Goal: Task Accomplishment & Management: Use online tool/utility

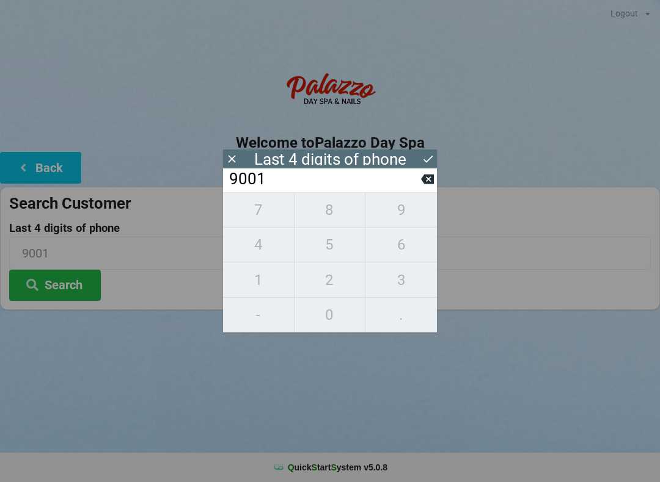
click at [418, 189] on input "9001" at bounding box center [324, 180] width 193 height 20
click at [420, 186] on input "9001" at bounding box center [324, 180] width 193 height 20
click at [432, 178] on icon at bounding box center [427, 179] width 13 height 13
click at [429, 183] on icon at bounding box center [427, 180] width 13 height 10
type input "90__"
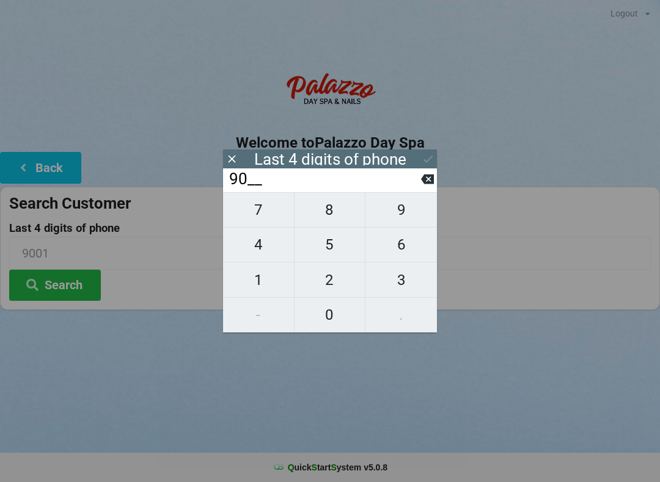
click at [227, 158] on icon at bounding box center [231, 159] width 13 height 13
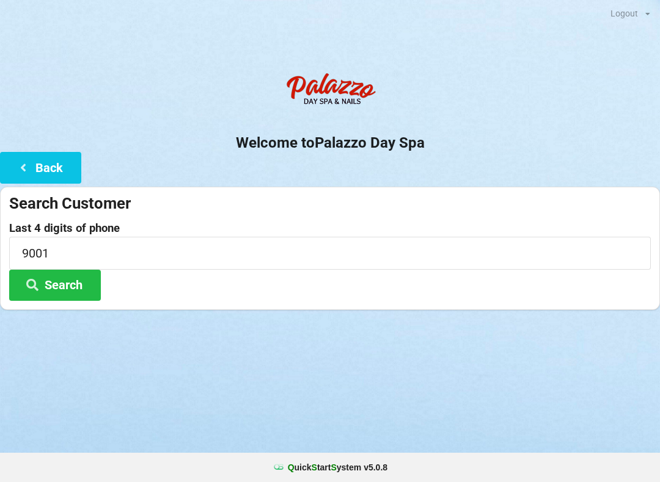
click at [238, 155] on div "Welcome to Palazzo Day Spa Back Search Customer Last 4 digits of phone 9001 Sea…" at bounding box center [330, 189] width 660 height 244
click at [92, 245] on input "9001" at bounding box center [329, 253] width 641 height 32
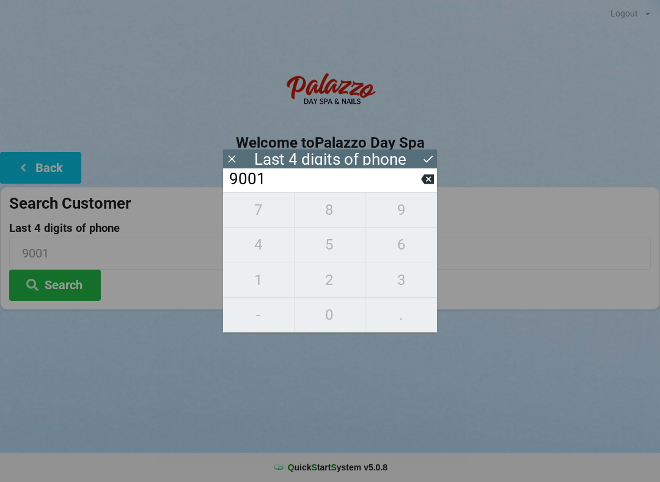
click at [421, 187] on button at bounding box center [427, 179] width 13 height 16
click at [426, 184] on icon at bounding box center [427, 180] width 13 height 10
click at [415, 188] on input "90__" at bounding box center [324, 180] width 193 height 20
click at [414, 189] on input "90__" at bounding box center [324, 180] width 193 height 20
click at [421, 186] on icon at bounding box center [427, 179] width 13 height 13
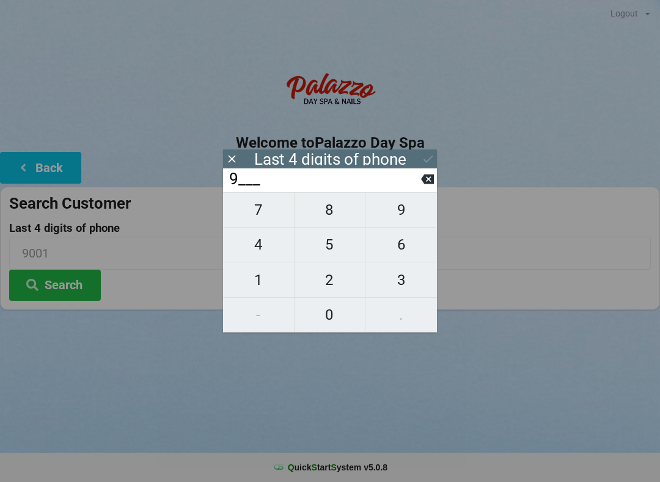
click at [420, 181] on input "9___" at bounding box center [324, 180] width 193 height 20
click at [421, 185] on icon at bounding box center [427, 179] width 13 height 13
type input "____"
click at [266, 256] on span "4" at bounding box center [258, 245] width 71 height 26
type input "4___"
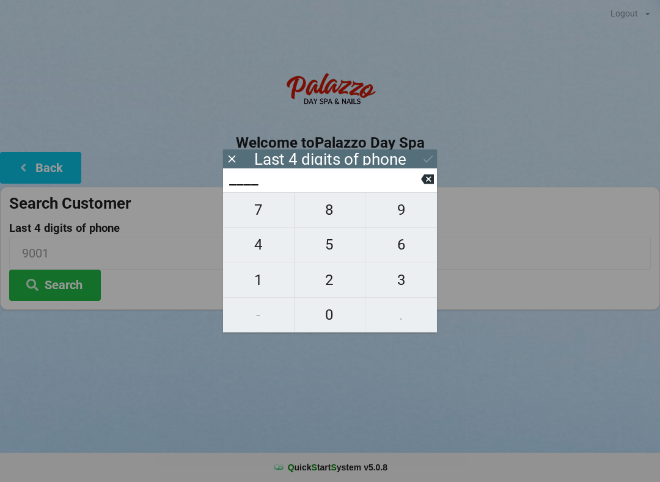
type input "4___"
click at [328, 311] on span "0" at bounding box center [329, 315] width 71 height 26
type input "40__"
click at [343, 205] on span "8" at bounding box center [329, 210] width 71 height 26
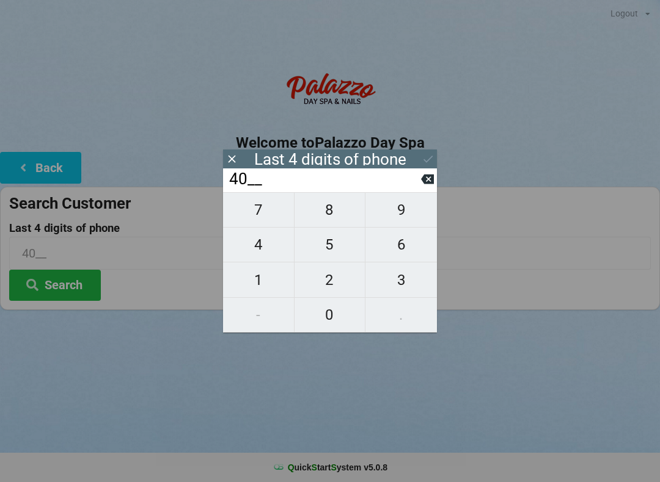
type input "408_"
click at [322, 320] on span "0" at bounding box center [329, 315] width 71 height 26
type input "4080"
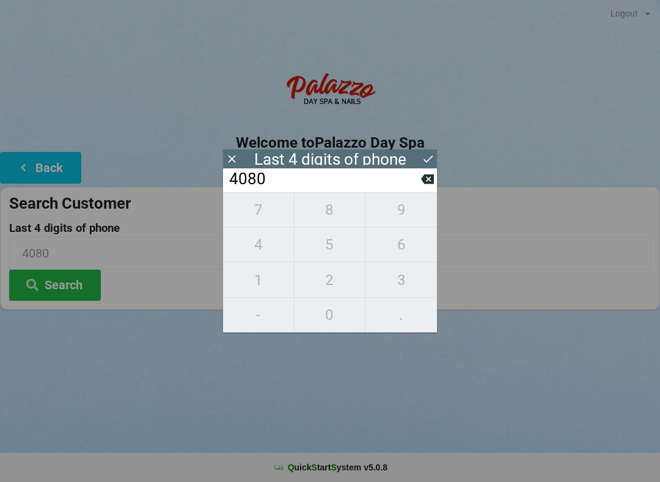
click at [433, 158] on icon at bounding box center [427, 159] width 13 height 13
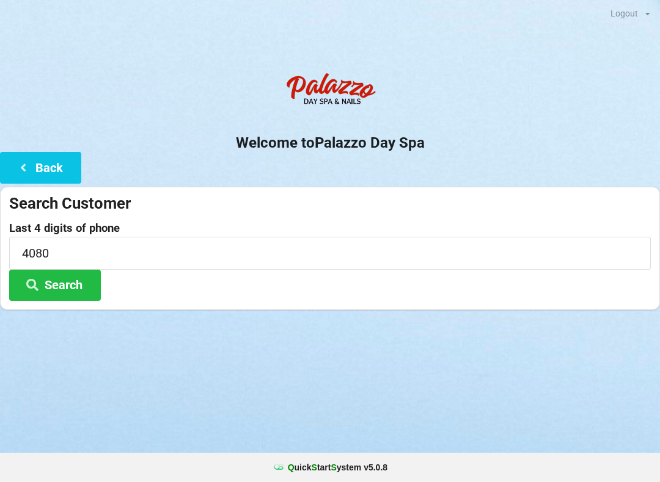
click at [75, 280] on button "Search" at bounding box center [55, 285] width 92 height 31
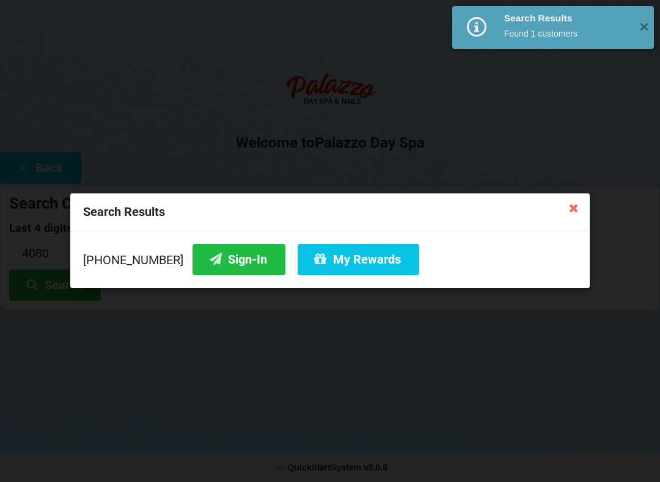
click at [219, 266] on button "Sign-In" at bounding box center [238, 259] width 93 height 31
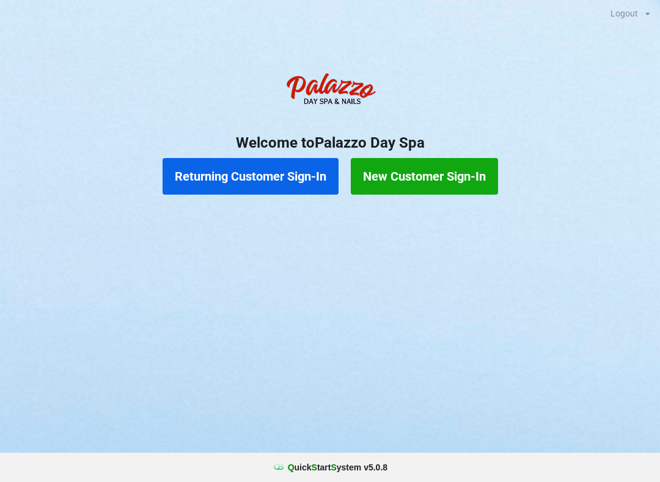
click at [253, 177] on button "Returning Customer Sign-In" at bounding box center [250, 176] width 176 height 37
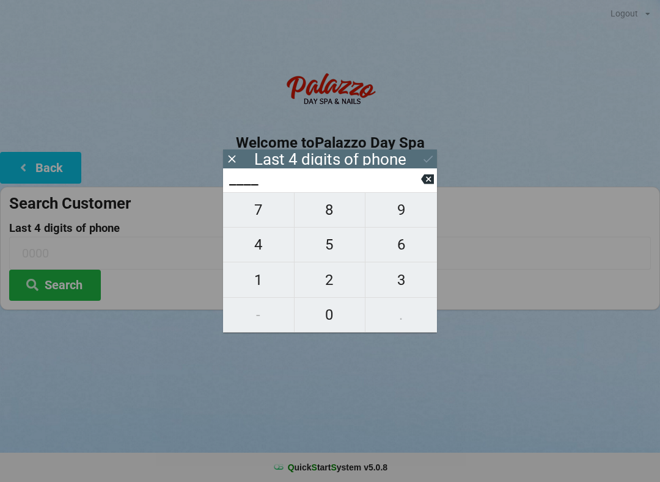
click at [256, 257] on span "4" at bounding box center [258, 245] width 71 height 26
type input "4___"
click at [339, 315] on span "0" at bounding box center [329, 315] width 71 height 26
type input "40__"
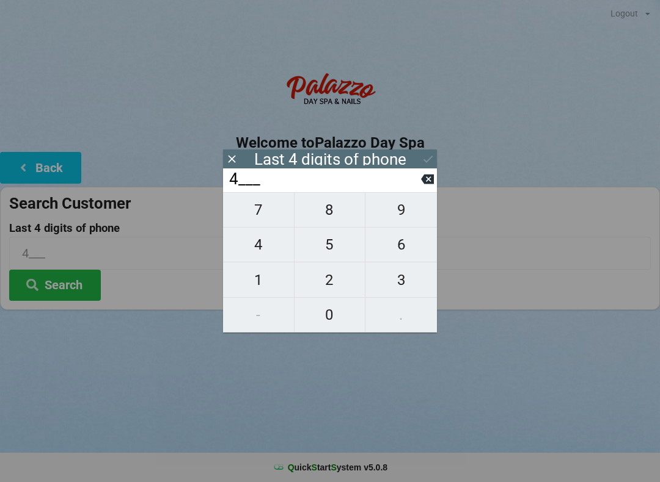
type input "40__"
click at [258, 211] on span "7" at bounding box center [258, 210] width 71 height 26
type input "407_"
click at [262, 211] on span "7" at bounding box center [258, 210] width 71 height 26
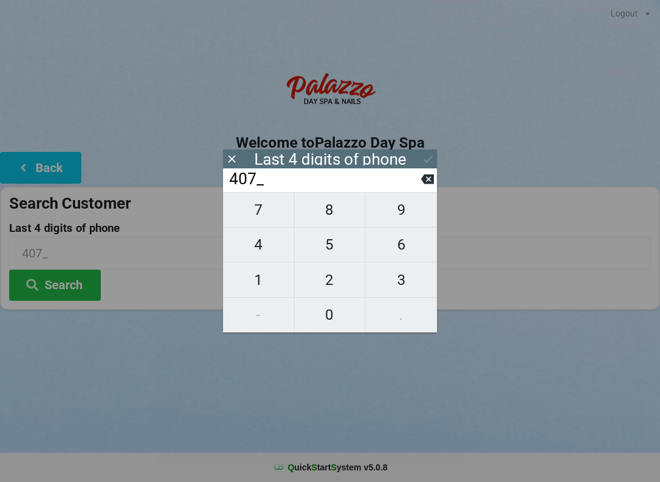
type input "4077"
click at [401, 214] on div "7 8 9 4 5 6 1 2 3 - 0 ." at bounding box center [330, 262] width 214 height 140
click at [426, 180] on icon at bounding box center [427, 180] width 13 height 10
click at [419, 183] on input "407_" at bounding box center [324, 180] width 193 height 20
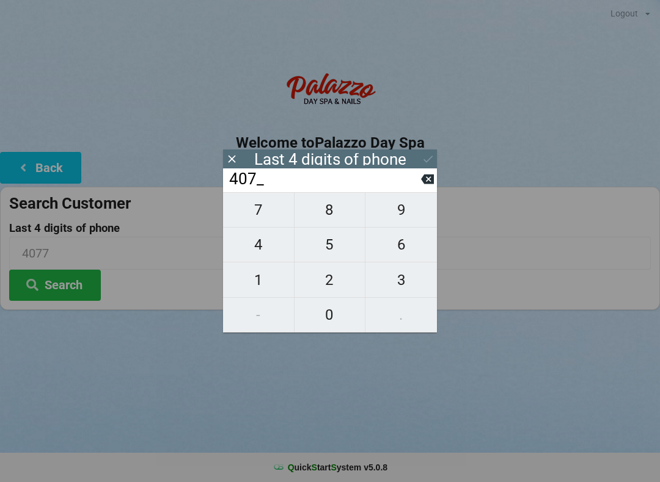
click at [420, 181] on input "407_" at bounding box center [324, 180] width 193 height 20
click at [425, 187] on button at bounding box center [427, 179] width 13 height 16
click at [431, 178] on icon at bounding box center [427, 179] width 13 height 13
click at [422, 186] on icon at bounding box center [427, 179] width 13 height 13
click at [269, 245] on span "4" at bounding box center [258, 245] width 71 height 26
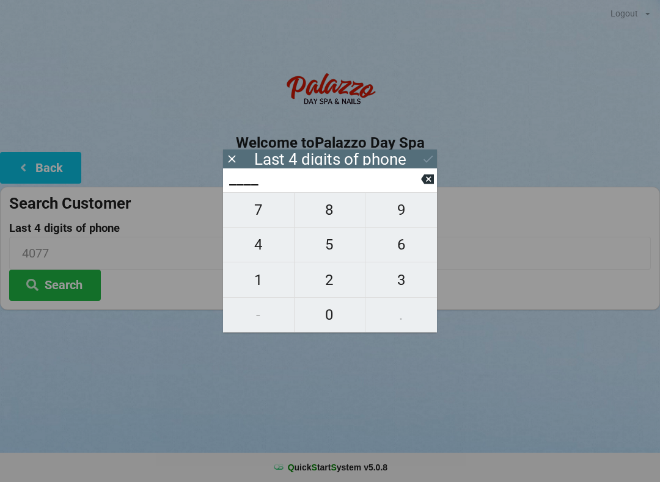
type input "4___"
click at [336, 322] on span "0" at bounding box center [329, 315] width 71 height 26
type input "40__"
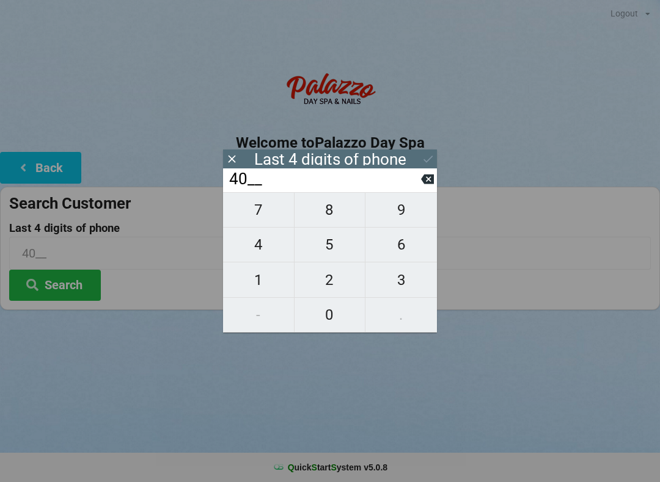
click at [341, 274] on span "2" at bounding box center [329, 280] width 71 height 26
type input "402_"
click at [253, 218] on span "7" at bounding box center [258, 210] width 71 height 26
type input "4027"
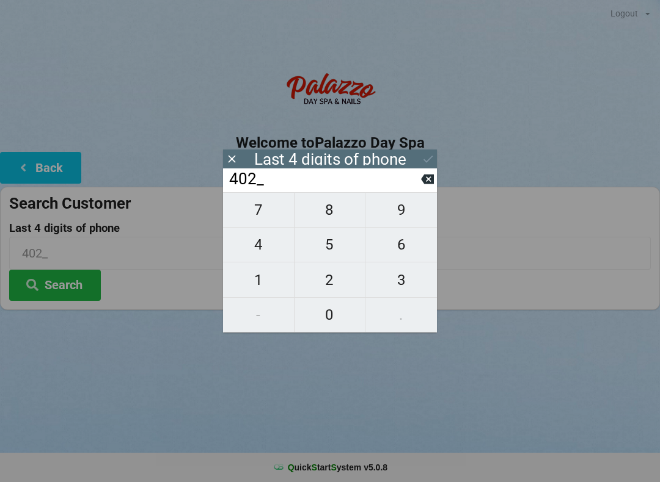
type input "4027"
click at [76, 291] on button "Search" at bounding box center [55, 285] width 92 height 31
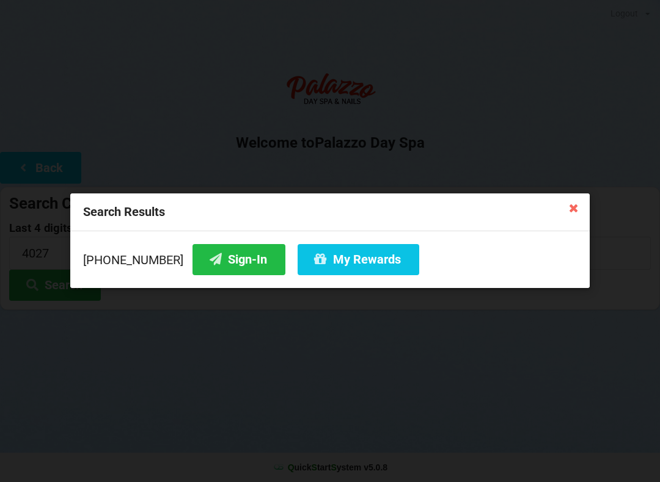
click at [223, 261] on button "Sign-In" at bounding box center [238, 259] width 93 height 31
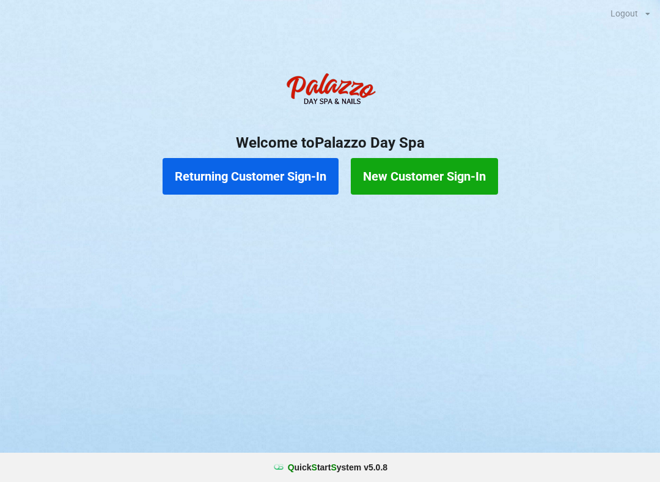
click at [281, 176] on button "Returning Customer Sign-In" at bounding box center [250, 176] width 176 height 37
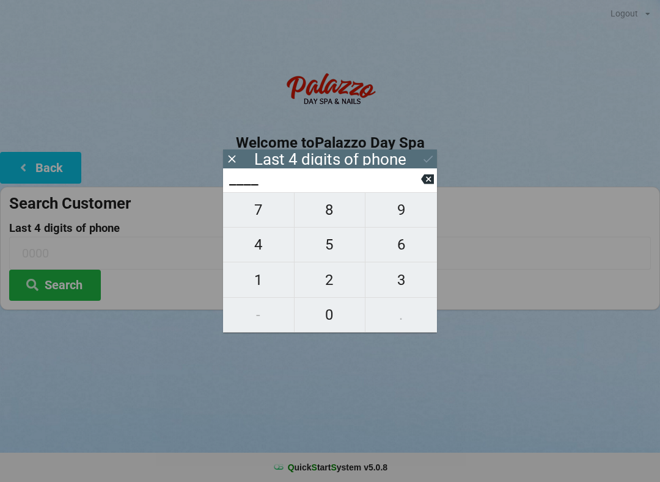
click at [409, 213] on span "9" at bounding box center [400, 210] width 71 height 26
type input "9___"
click at [331, 324] on span "0" at bounding box center [329, 315] width 71 height 26
type input "90__"
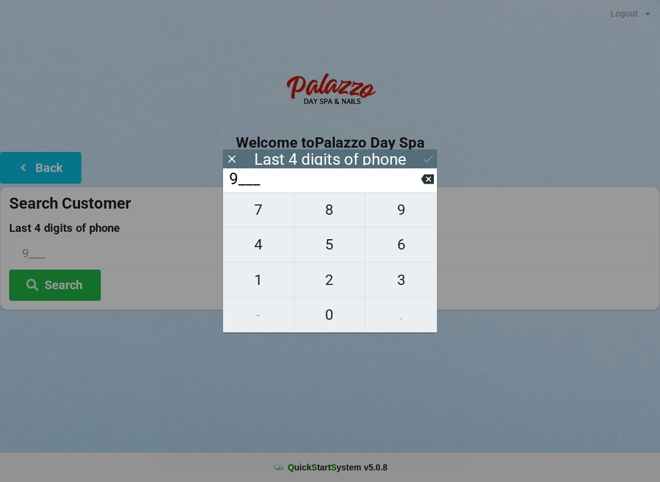
type input "90__"
click at [322, 209] on span "8" at bounding box center [329, 210] width 71 height 26
type input "908_"
click at [324, 258] on span "5" at bounding box center [329, 245] width 71 height 26
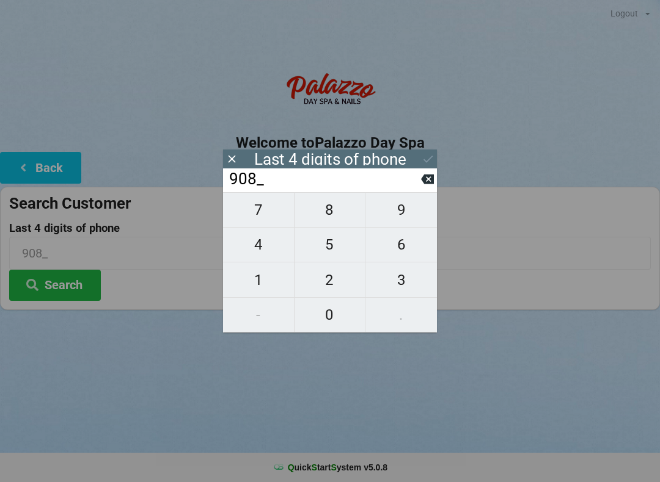
type input "9085"
click at [431, 184] on icon at bounding box center [427, 180] width 13 height 10
click at [428, 201] on button "9" at bounding box center [400, 209] width 71 height 35
type input "9089"
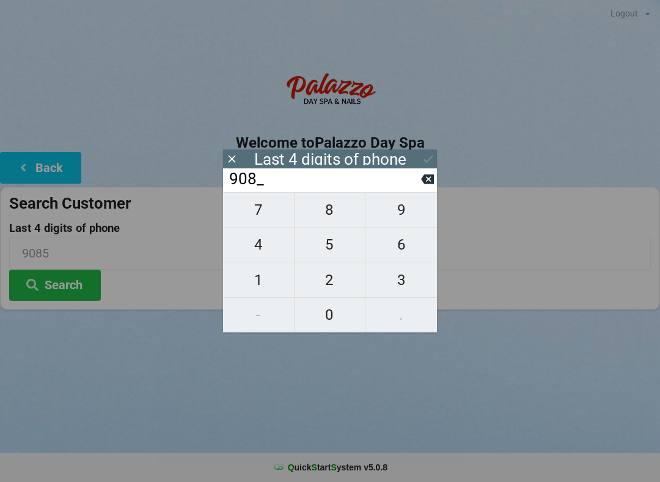
type input "9089"
click at [431, 181] on icon at bounding box center [427, 180] width 13 height 10
click at [431, 184] on icon at bounding box center [427, 180] width 13 height 10
click at [330, 277] on span "2" at bounding box center [329, 280] width 71 height 26
type input "902_"
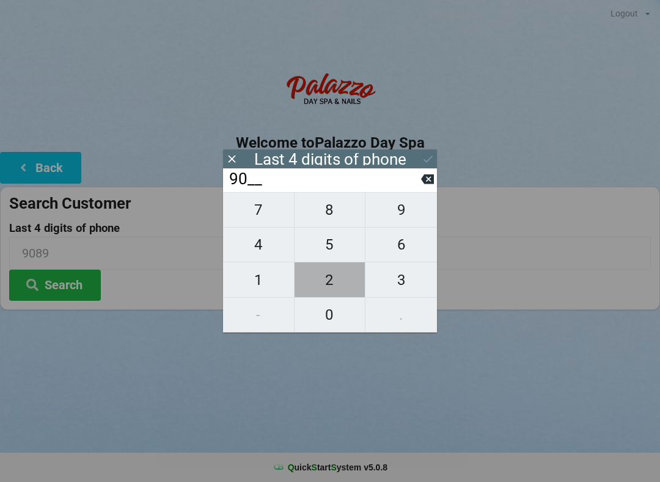
type input "902_"
click at [330, 255] on span "5" at bounding box center [329, 245] width 71 height 26
type input "9025"
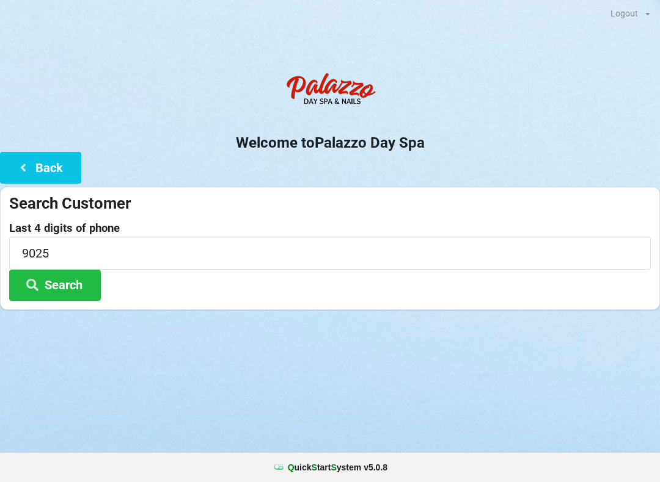
click at [79, 288] on button "Search" at bounding box center [55, 285] width 92 height 31
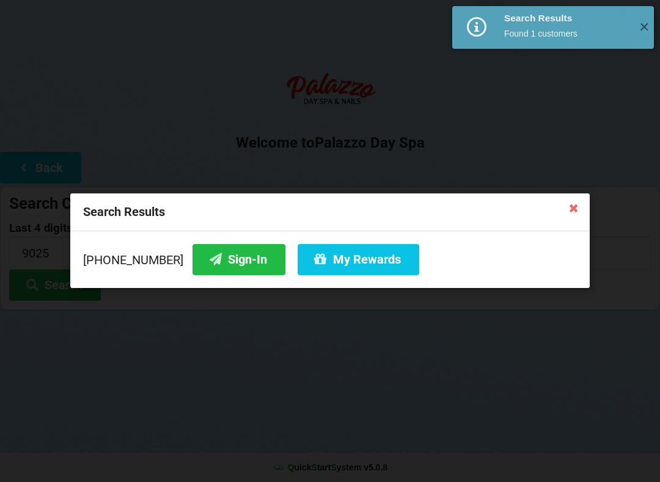
click at [209, 267] on button "Sign-In" at bounding box center [238, 259] width 93 height 31
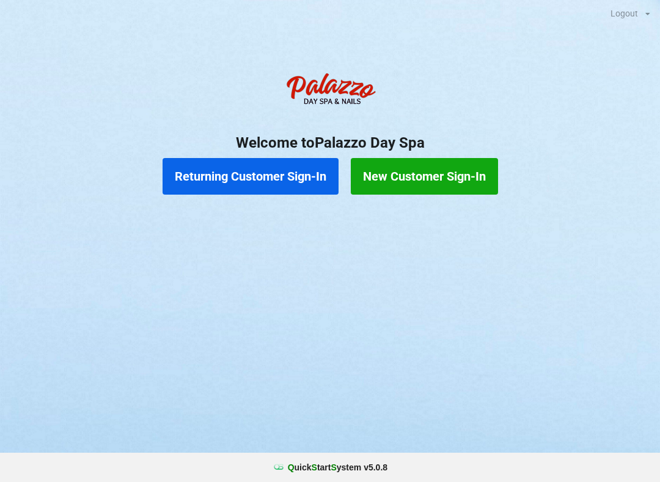
click at [254, 173] on button "Returning Customer Sign-In" at bounding box center [250, 176] width 176 height 37
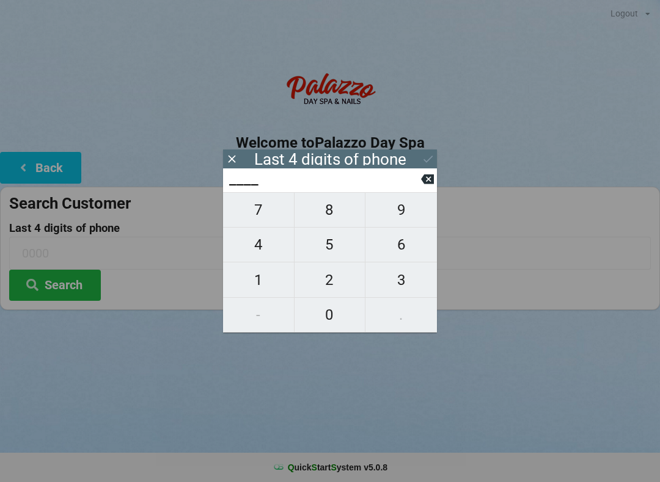
click at [413, 210] on span "9" at bounding box center [400, 210] width 71 height 26
type input "9___"
click at [404, 214] on span "9" at bounding box center [400, 210] width 71 height 26
type input "99__"
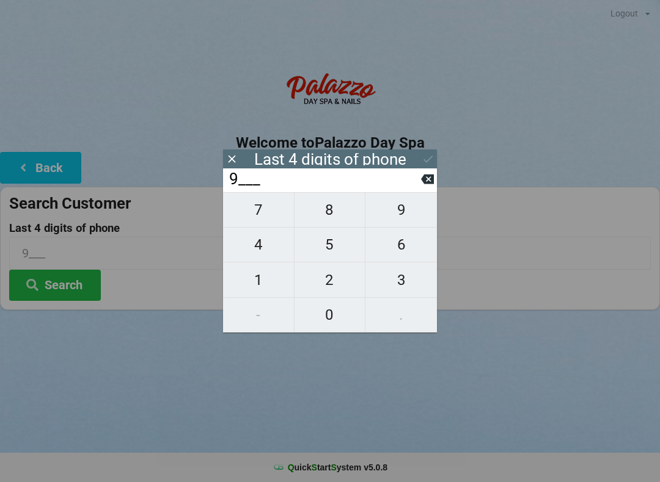
type input "99__"
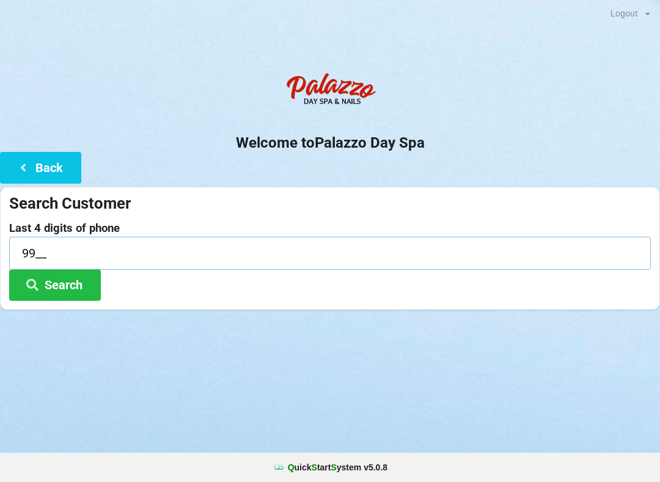
click at [57, 241] on input "99__" at bounding box center [329, 253] width 641 height 32
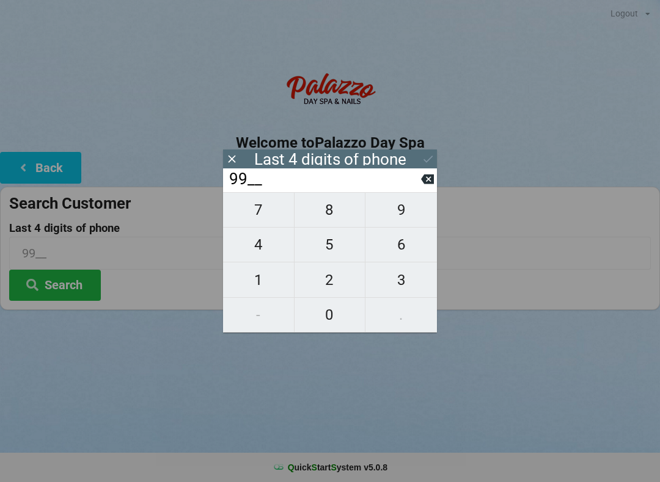
click at [435, 175] on div "99__" at bounding box center [330, 181] width 214 height 24
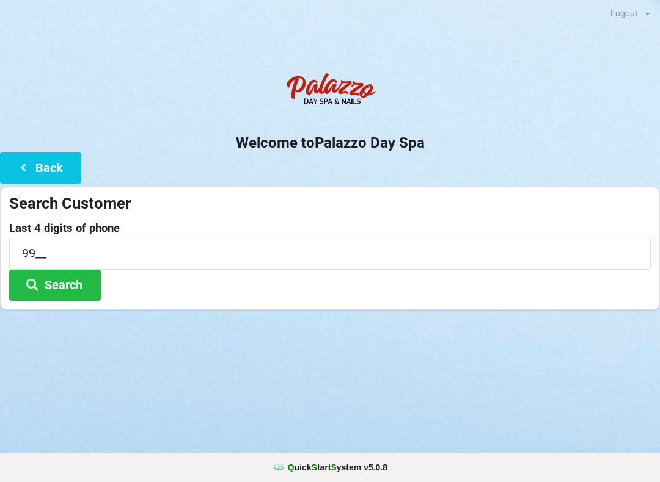
click at [440, 184] on div "Welcome to Palazzo Day Spa Back Search Customer Last 4 digits of phone 99__ Sea…" at bounding box center [330, 189] width 660 height 244
click at [74, 293] on button "Search" at bounding box center [55, 285] width 92 height 31
click at [51, 161] on button "Back" at bounding box center [40, 167] width 81 height 31
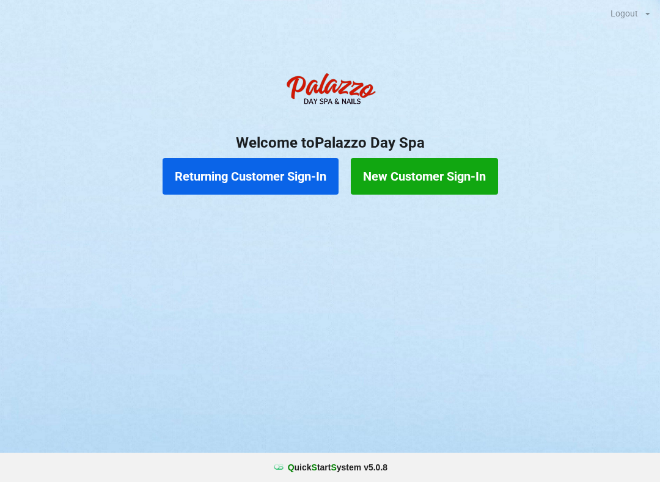
click at [255, 186] on button "Returning Customer Sign-In" at bounding box center [250, 176] width 176 height 37
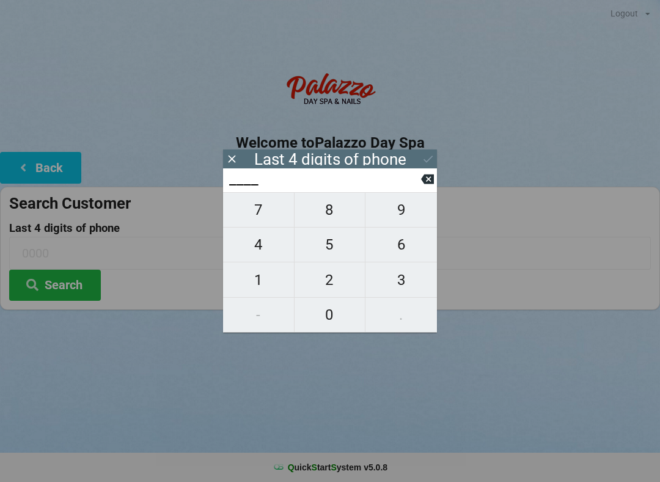
click at [415, 211] on span "9" at bounding box center [400, 210] width 71 height 26
type input "9___"
click at [333, 316] on span "0" at bounding box center [329, 315] width 71 height 26
type input "90__"
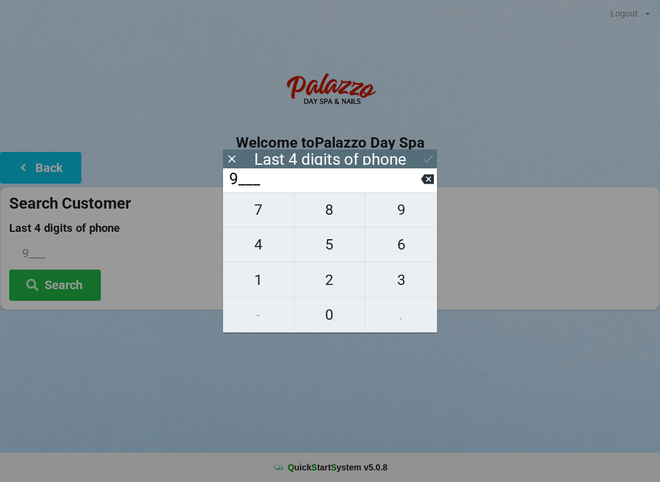
type input "90__"
click at [335, 280] on span "2" at bounding box center [329, 280] width 71 height 26
type input "902_"
click at [338, 244] on span "5" at bounding box center [329, 245] width 71 height 26
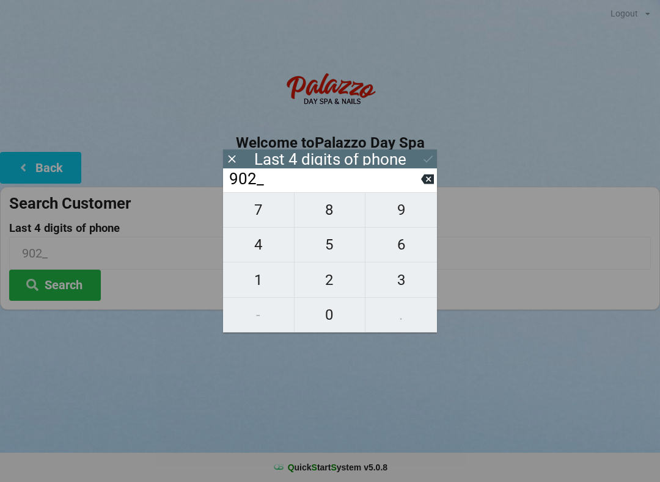
type input "9025"
click at [65, 278] on button "Search" at bounding box center [55, 285] width 92 height 31
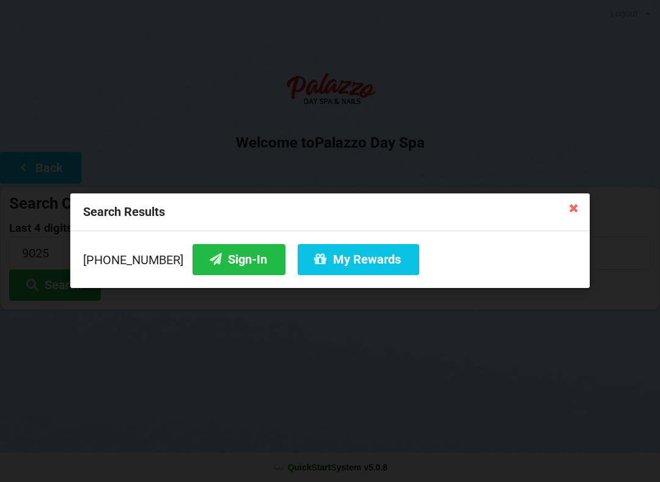
click at [208, 264] on icon at bounding box center [215, 259] width 15 height 10
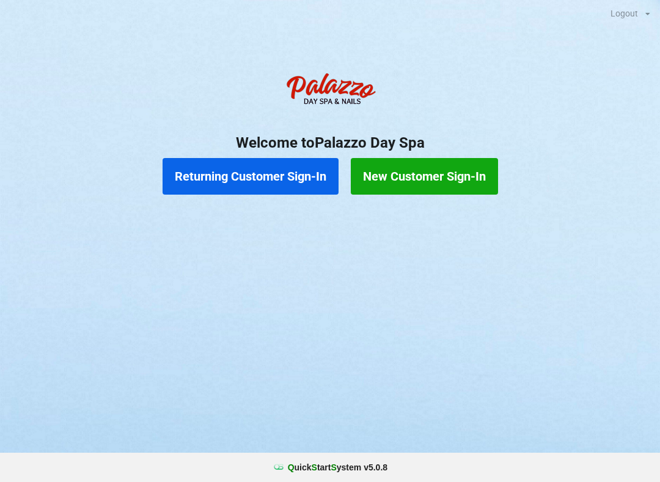
click at [291, 164] on button "Returning Customer Sign-In" at bounding box center [250, 176] width 176 height 37
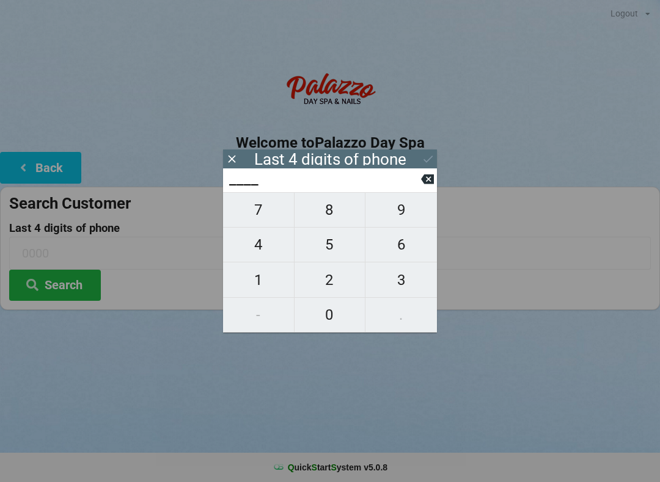
click at [256, 252] on span "4" at bounding box center [258, 245] width 71 height 26
type input "4___"
click at [263, 250] on span "4" at bounding box center [258, 245] width 71 height 26
type input "44__"
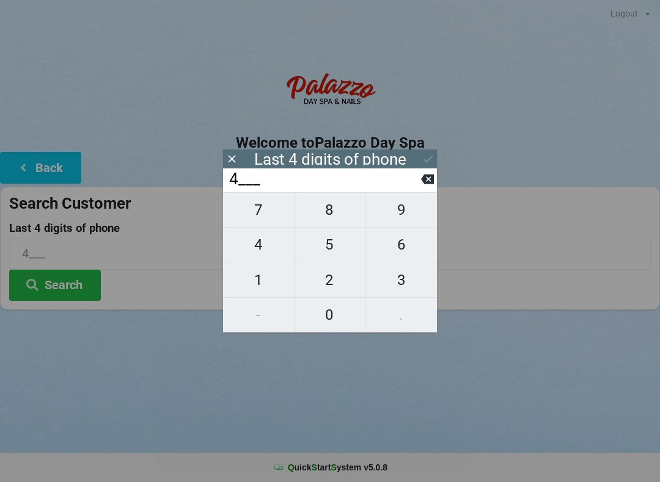
type input "44__"
click at [415, 205] on span "9" at bounding box center [400, 210] width 71 height 26
type input "449_"
click at [340, 317] on span "0" at bounding box center [329, 315] width 71 height 26
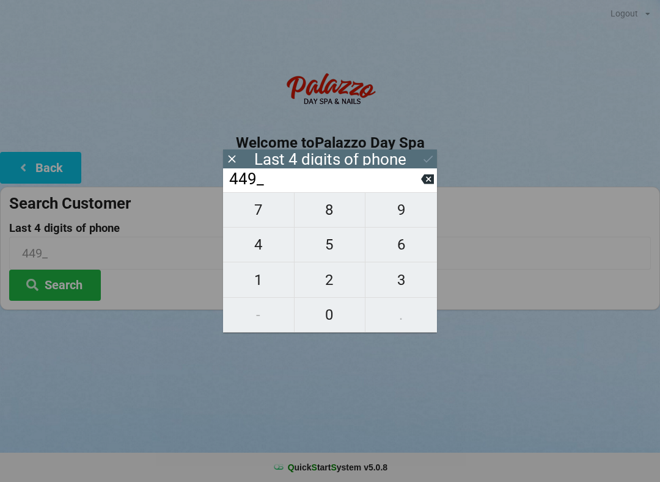
type input "4490"
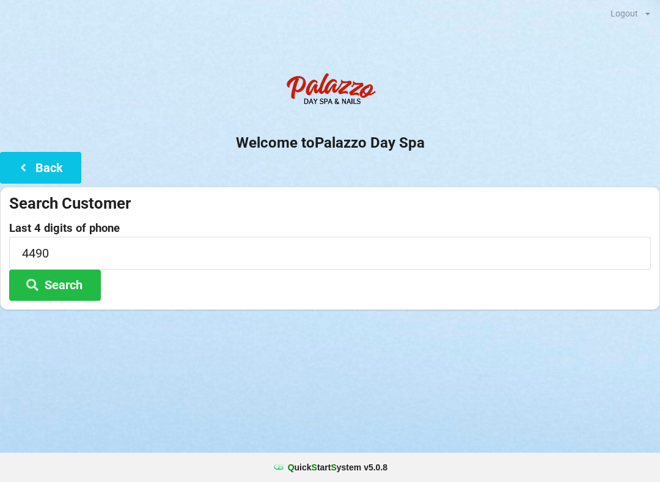
click at [78, 293] on button "Search" at bounding box center [55, 285] width 92 height 31
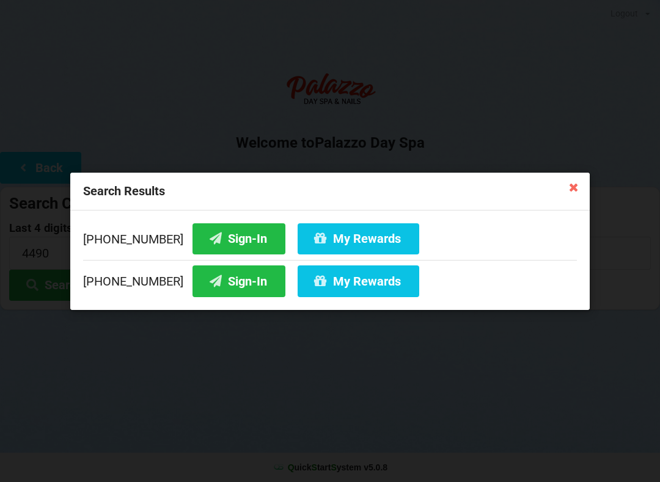
click at [239, 286] on button "Sign-In" at bounding box center [238, 281] width 93 height 31
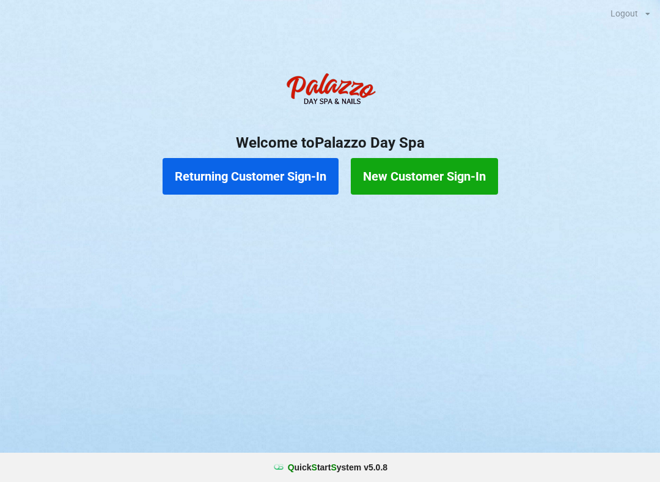
click at [285, 185] on button "Returning Customer Sign-In" at bounding box center [250, 176] width 176 height 37
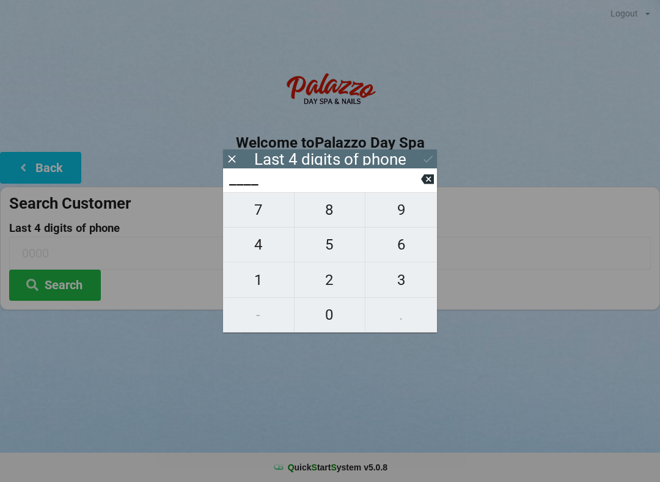
click at [253, 219] on span "7" at bounding box center [258, 210] width 71 height 26
type input "7___"
click at [255, 207] on span "7" at bounding box center [258, 210] width 71 height 26
type input "77__"
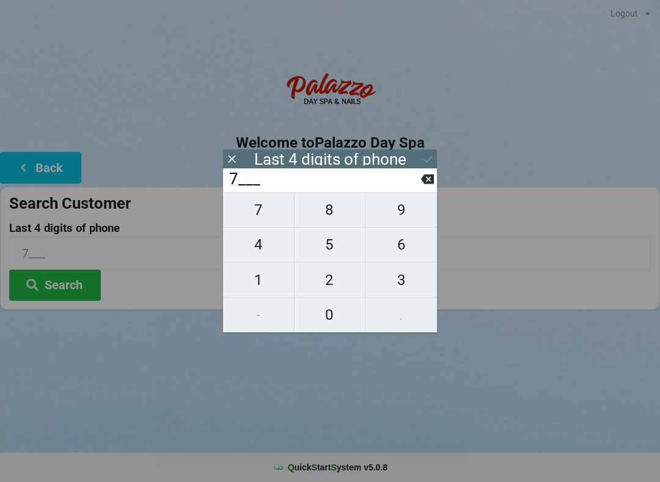
type input "77__"
click at [432, 178] on icon at bounding box center [427, 179] width 13 height 13
click at [420, 189] on input "7___" at bounding box center [324, 180] width 193 height 20
click at [429, 184] on icon at bounding box center [427, 180] width 13 height 10
click at [261, 279] on span "1" at bounding box center [258, 280] width 71 height 26
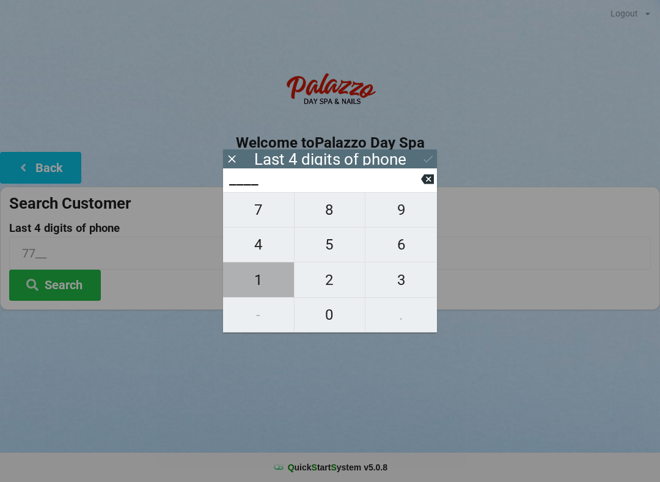
type input "1___"
click at [331, 241] on span "5" at bounding box center [329, 245] width 71 height 26
type input "15__"
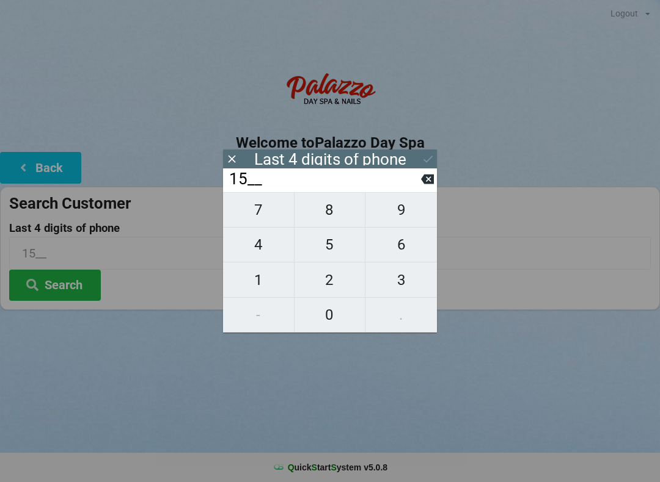
click at [337, 242] on span "5" at bounding box center [329, 245] width 71 height 26
type input "155_"
click at [325, 316] on span "0" at bounding box center [329, 315] width 71 height 26
type input "1550"
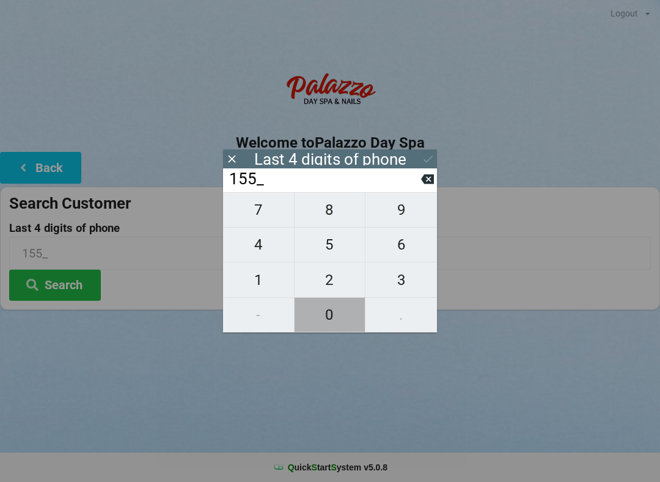
type input "1550"
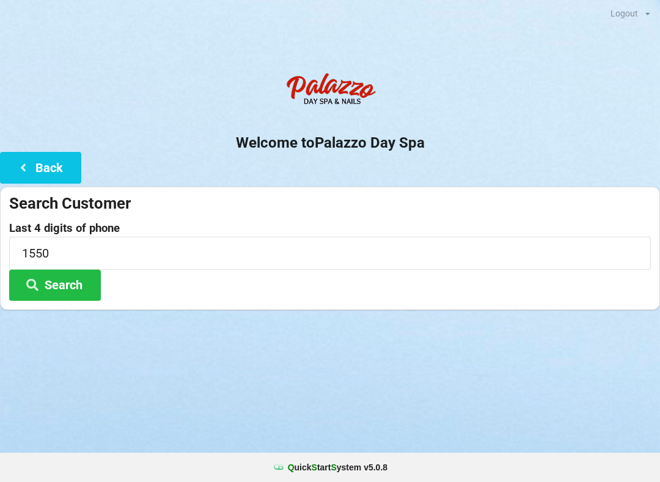
click at [18, 168] on icon at bounding box center [23, 167] width 15 height 10
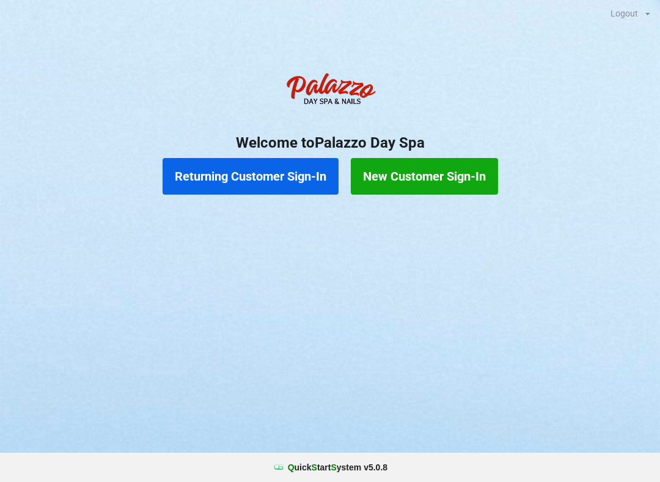
click at [222, 178] on button "Returning Customer Sign-In" at bounding box center [250, 176] width 176 height 37
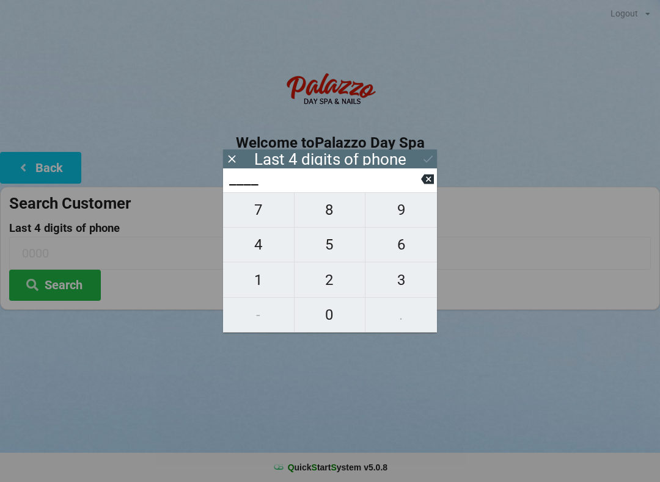
click at [329, 258] on span "5" at bounding box center [329, 245] width 71 height 26
type input "5___"
click at [427, 183] on icon at bounding box center [427, 179] width 13 height 13
click at [252, 287] on span "1" at bounding box center [258, 280] width 71 height 26
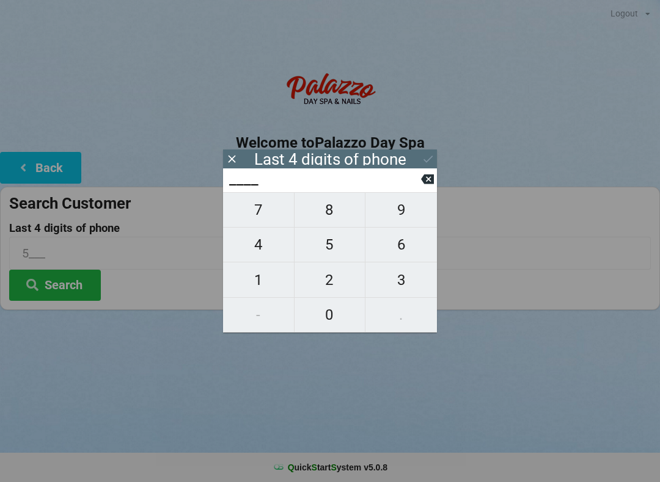
type input "1___"
click at [324, 250] on span "5" at bounding box center [329, 245] width 71 height 26
type input "15__"
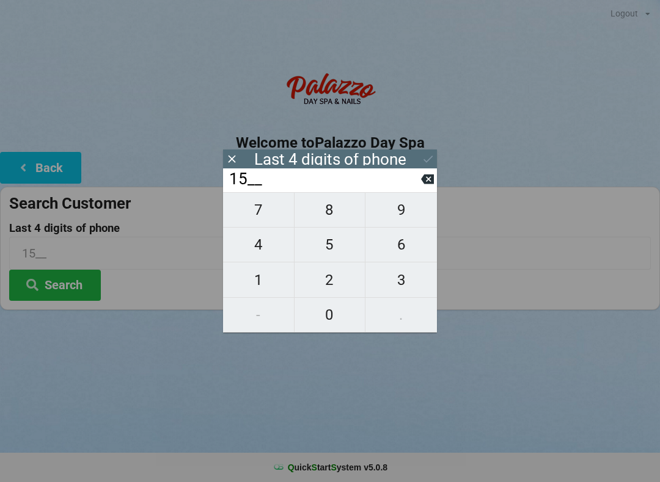
click at [326, 249] on span "5" at bounding box center [329, 245] width 71 height 26
type input "155_"
click at [319, 316] on span "0" at bounding box center [329, 315] width 71 height 26
type input "1550"
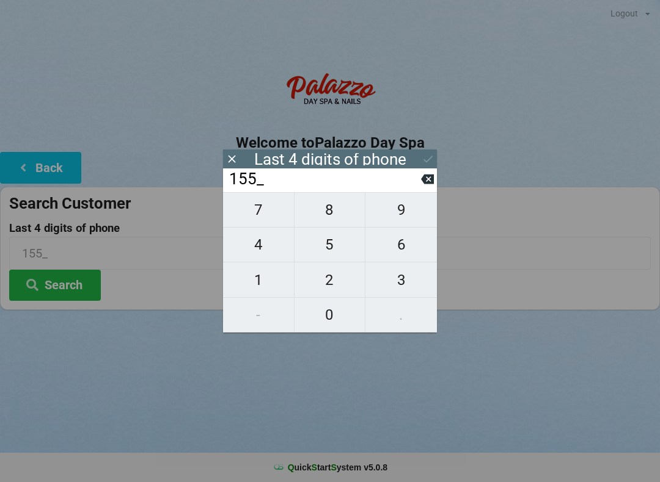
type input "1550"
click at [49, 291] on button "Search" at bounding box center [55, 285] width 92 height 31
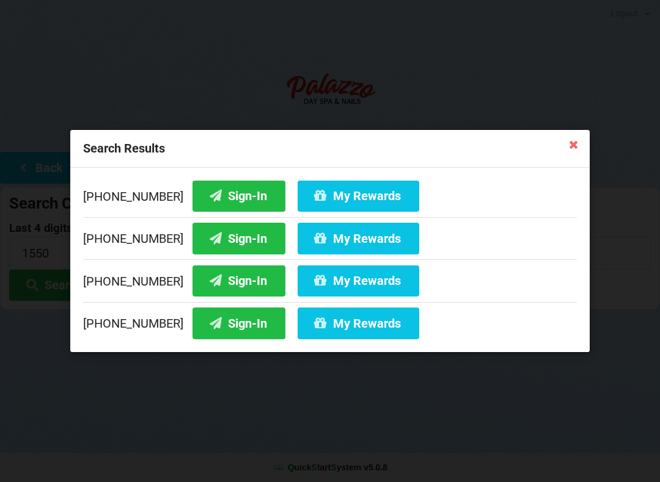
click at [208, 328] on icon at bounding box center [215, 323] width 15 height 10
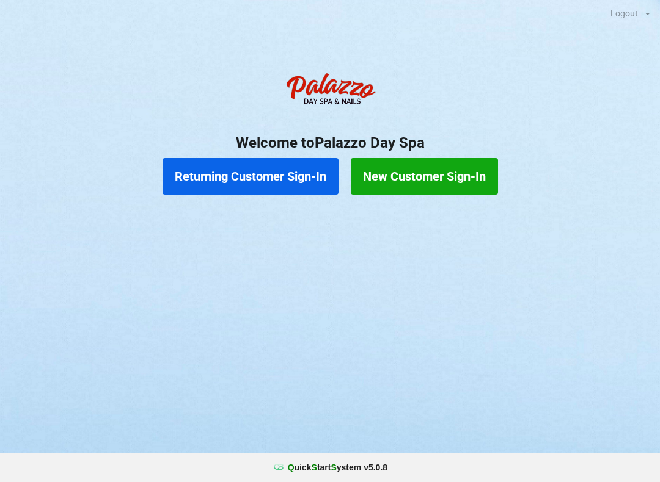
click at [435, 183] on button "New Customer Sign-In" at bounding box center [424, 176] width 147 height 37
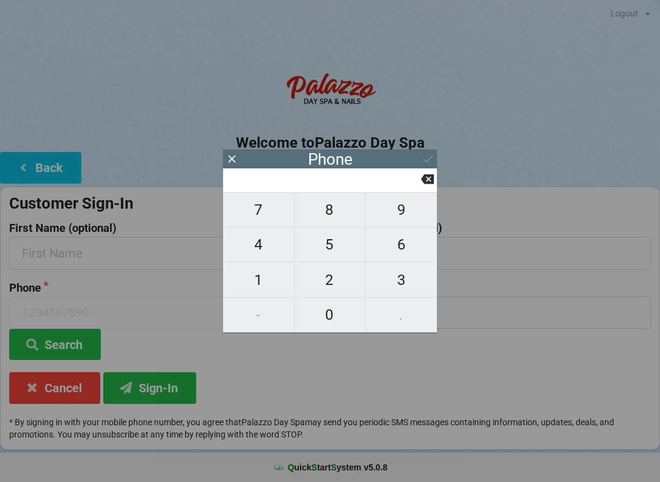
click at [432, 180] on icon at bounding box center [427, 180] width 13 height 10
click at [419, 189] on input at bounding box center [324, 180] width 193 height 20
click at [236, 165] on icon at bounding box center [231, 159] width 13 height 13
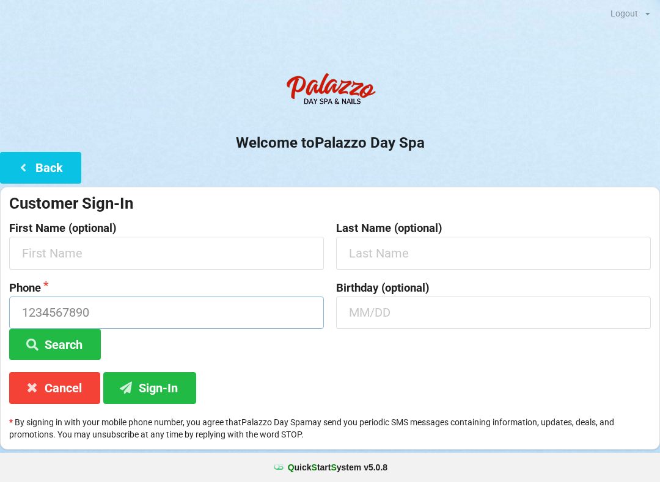
click at [58, 309] on input at bounding box center [166, 313] width 315 height 32
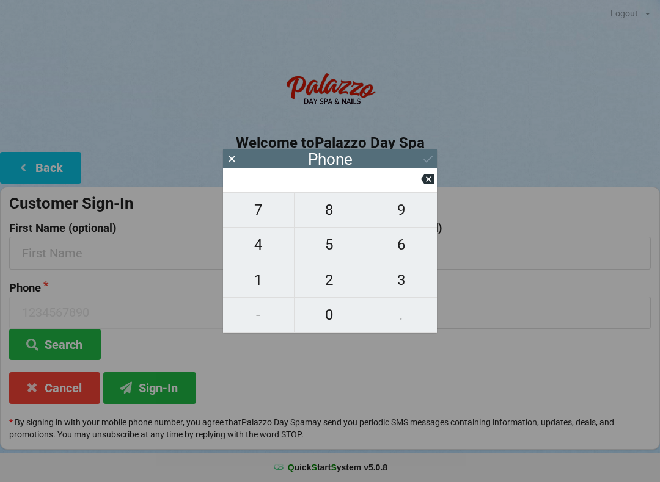
click at [392, 278] on span "3" at bounding box center [400, 280] width 71 height 26
type input "3"
click at [324, 273] on span "2" at bounding box center [329, 280] width 71 height 26
type input "32"
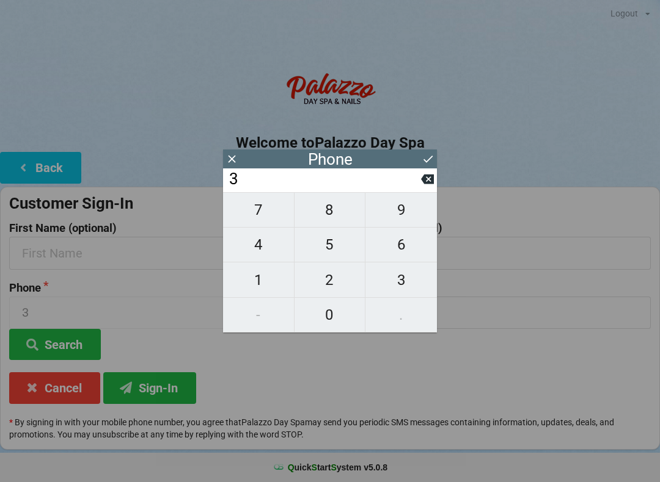
type input "32"
click at [253, 283] on span "1" at bounding box center [258, 280] width 71 height 26
type input "321"
click at [257, 216] on span "7" at bounding box center [258, 210] width 71 height 26
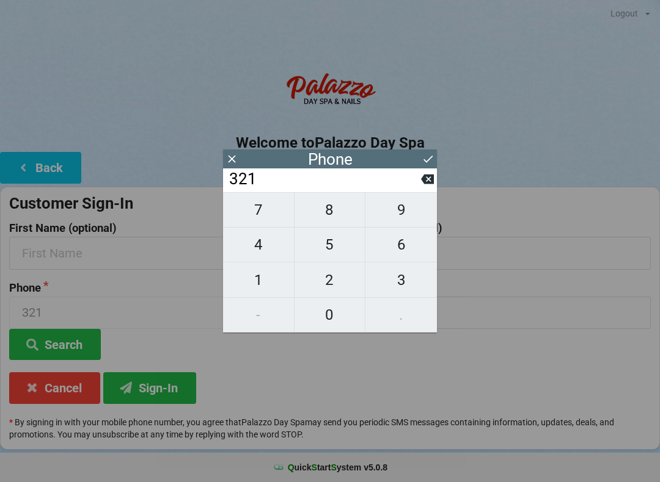
type input "3217"
click at [248, 252] on span "4" at bounding box center [258, 245] width 71 height 26
type input "32174"
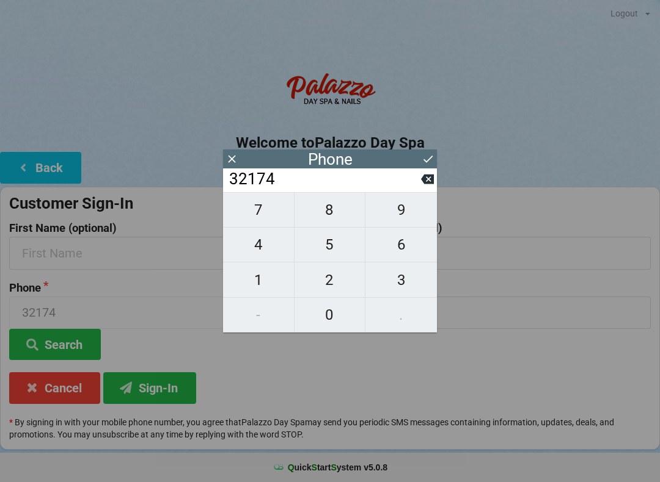
click at [323, 253] on span "5" at bounding box center [329, 245] width 71 height 26
type input "321745"
click at [324, 254] on span "5" at bounding box center [329, 245] width 71 height 26
type input "3217455"
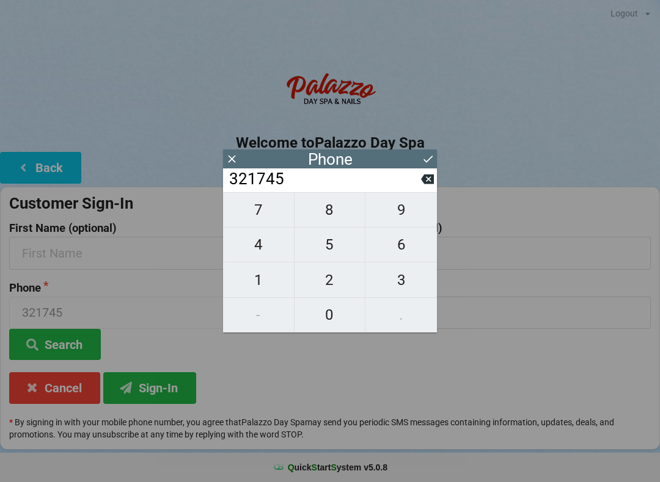
type input "3217455"
click at [322, 285] on span "2" at bounding box center [329, 280] width 71 height 26
type input "32174552"
click at [328, 244] on span "5" at bounding box center [329, 245] width 71 height 26
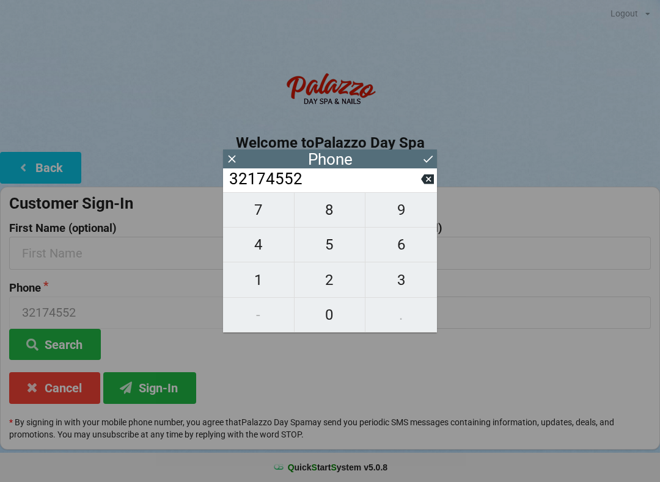
type input "321745525"
click at [399, 244] on span "6" at bounding box center [400, 245] width 71 height 26
type input "3217455256"
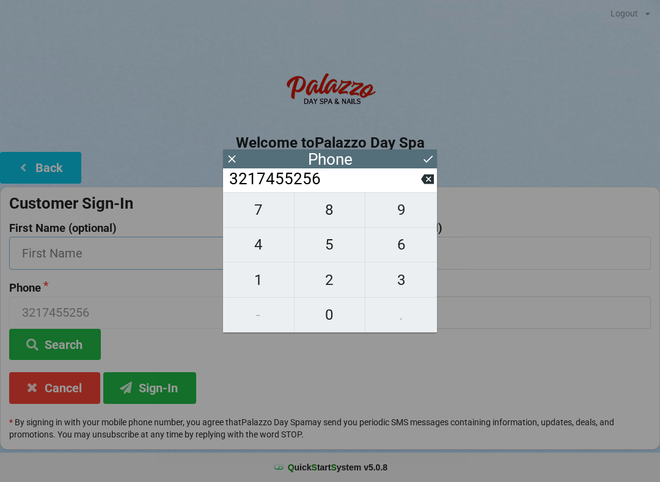
click at [94, 255] on input "text" at bounding box center [166, 253] width 315 height 32
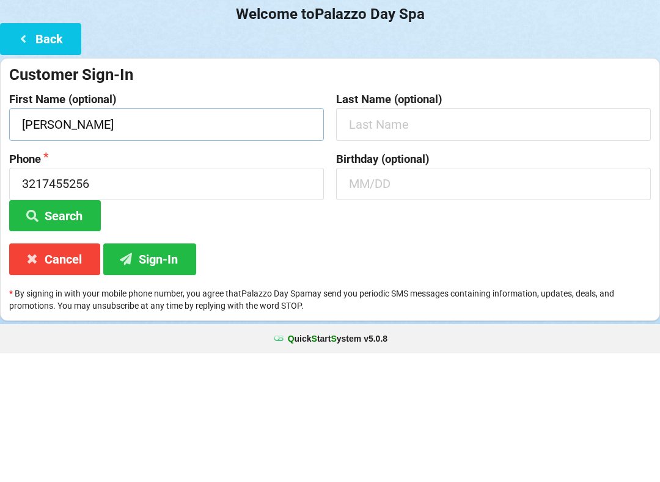
type input "[PERSON_NAME]"
click at [384, 237] on input "text" at bounding box center [493, 253] width 315 height 32
type input "[PERSON_NAME]"
click at [391, 297] on input "text" at bounding box center [493, 313] width 315 height 32
type input "0116"
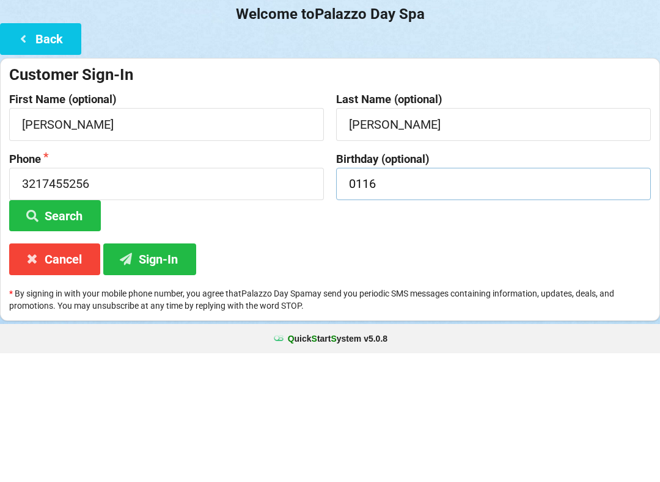
click at [60, 152] on button "Back" at bounding box center [40, 167] width 81 height 31
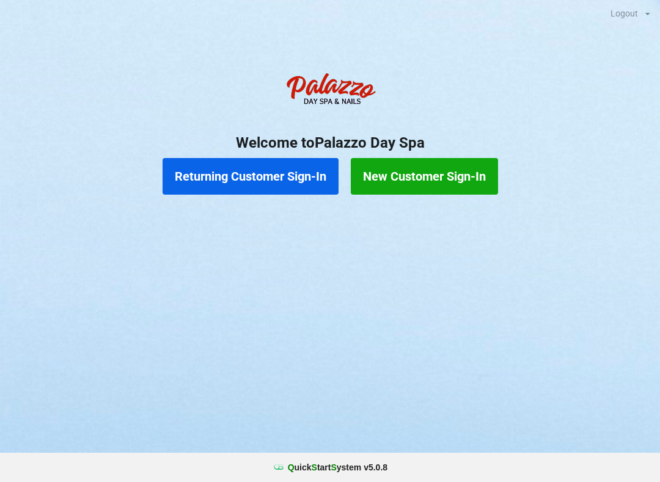
click at [429, 179] on button "New Customer Sign-In" at bounding box center [424, 176] width 147 height 37
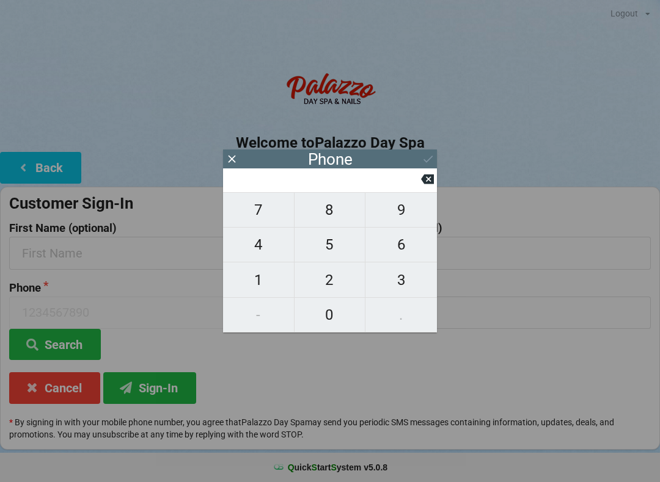
click at [396, 282] on span "3" at bounding box center [400, 280] width 71 height 26
type input "3"
click at [336, 280] on span "2" at bounding box center [329, 280] width 71 height 26
type input "32"
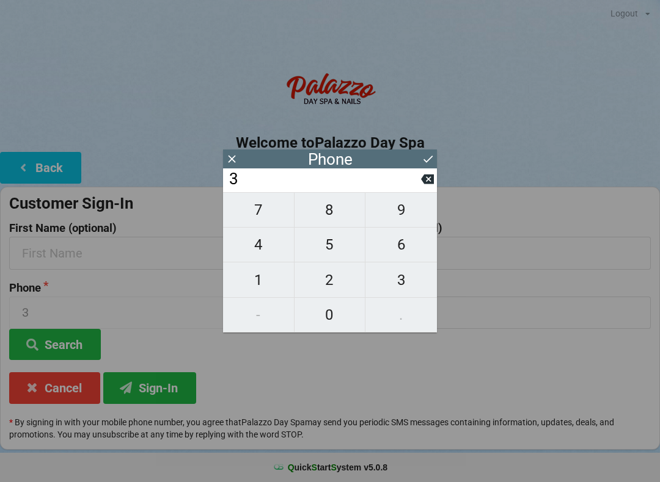
type input "32"
click at [269, 282] on span "1" at bounding box center [258, 280] width 71 height 26
type input "321"
click at [260, 214] on span "7" at bounding box center [258, 210] width 71 height 26
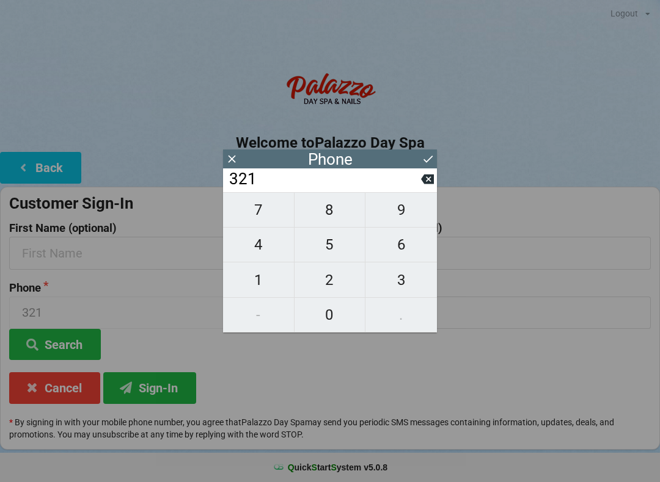
type input "3217"
click at [263, 250] on span "4" at bounding box center [258, 245] width 71 height 26
type input "32174"
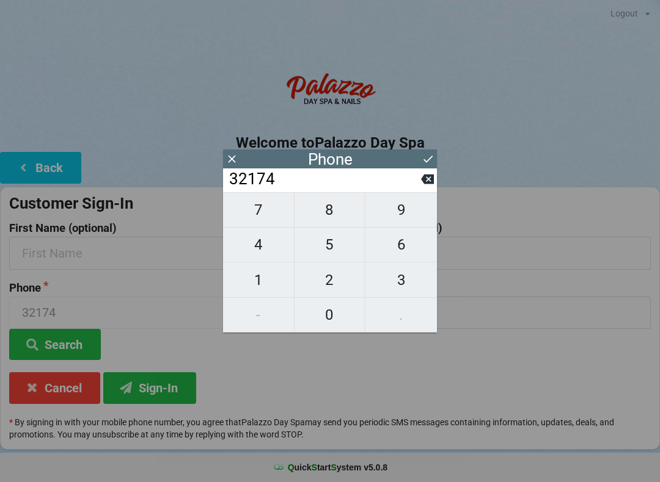
click at [332, 250] on span "5" at bounding box center [329, 245] width 71 height 26
type input "321745"
click at [335, 257] on span "5" at bounding box center [329, 245] width 71 height 26
type input "3217455"
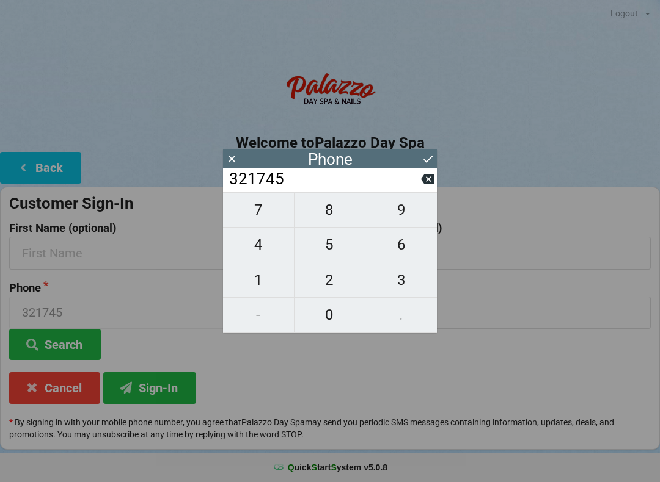
type input "3217455"
click at [338, 287] on span "2" at bounding box center [329, 280] width 71 height 26
type input "32174552"
click at [336, 244] on span "5" at bounding box center [329, 245] width 71 height 26
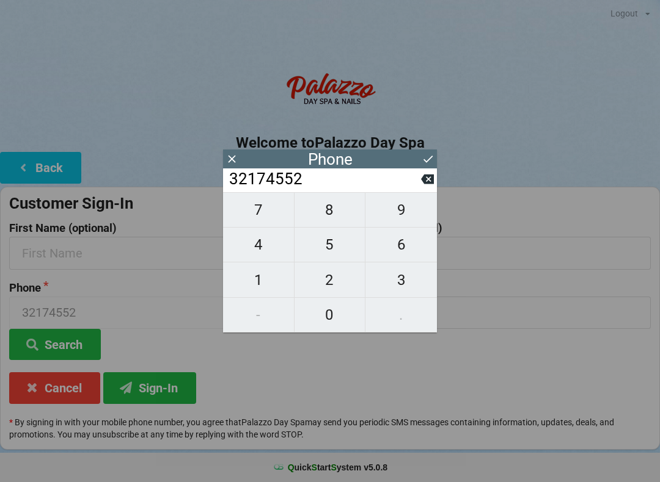
type input "321745525"
click at [406, 293] on span "3" at bounding box center [400, 280] width 71 height 26
type input "3217455253"
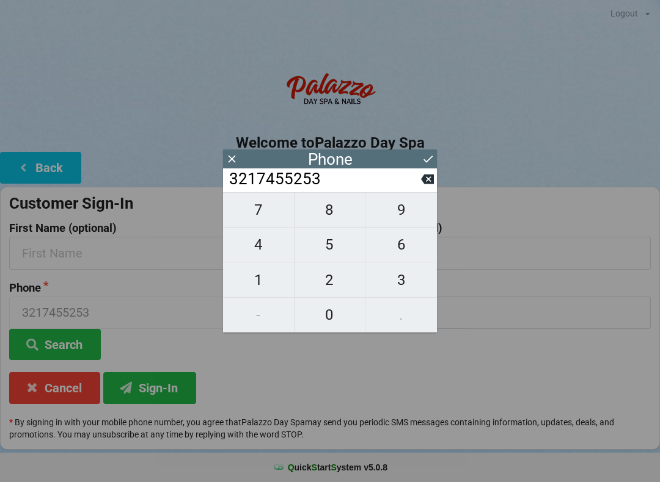
click at [425, 181] on icon at bounding box center [427, 180] width 13 height 10
click at [406, 249] on span "6" at bounding box center [400, 245] width 71 height 26
type input "3217455256"
click at [170, 389] on button "Sign-In" at bounding box center [149, 388] width 93 height 31
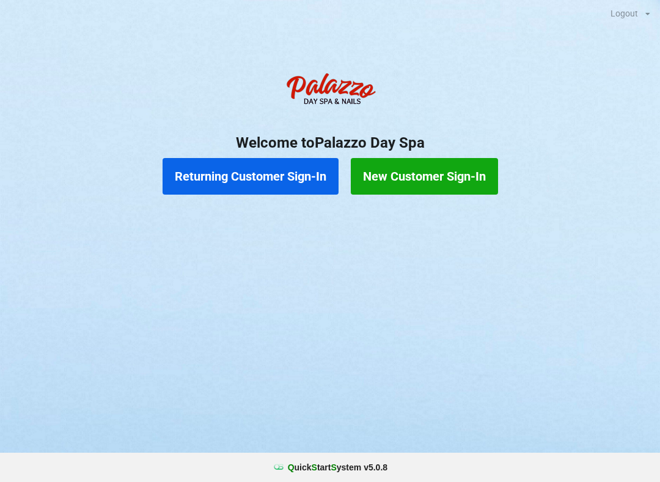
click at [456, 168] on button "New Customer Sign-In" at bounding box center [424, 176] width 147 height 37
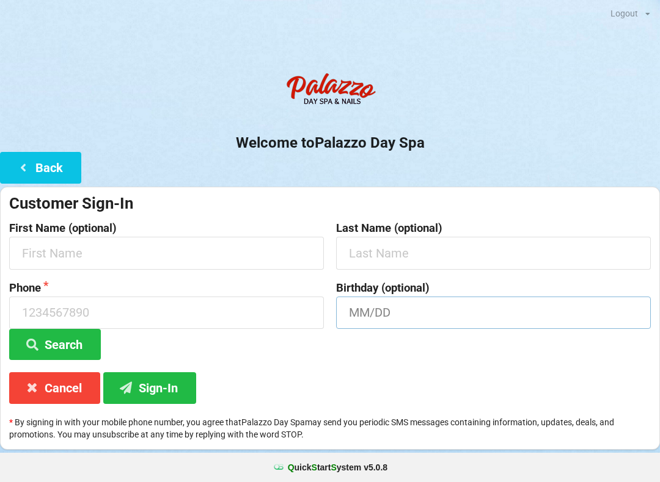
click at [520, 316] on input "text" at bounding box center [493, 313] width 315 height 32
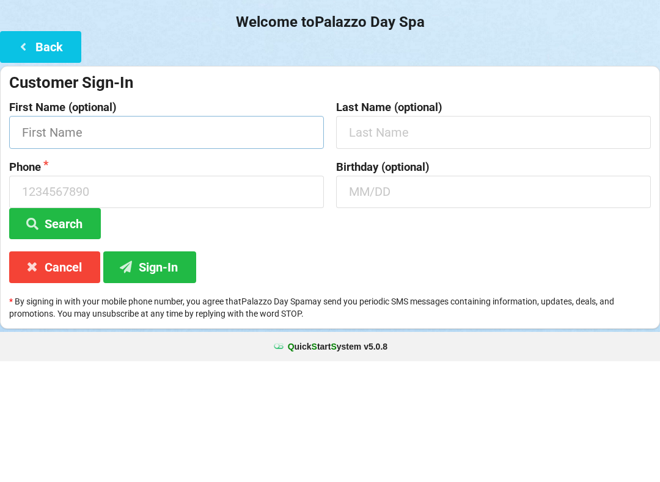
click at [111, 237] on input "text" at bounding box center [166, 253] width 315 height 32
type input "[PERSON_NAME]"
click at [382, 237] on input "text" at bounding box center [493, 253] width 315 height 32
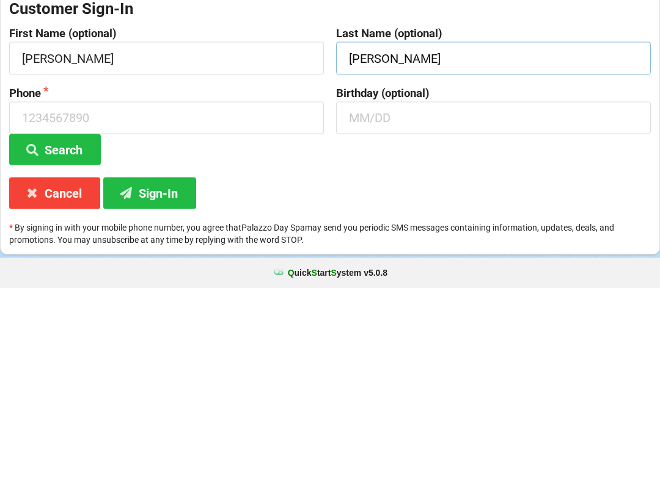
type input "[PERSON_NAME]"
click at [103, 297] on input at bounding box center [166, 313] width 315 height 32
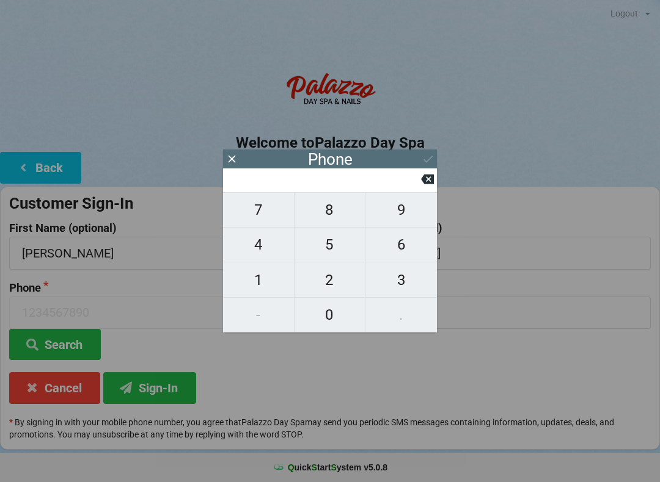
click at [391, 278] on span "3" at bounding box center [400, 280] width 71 height 26
type input "3"
click at [332, 277] on span "2" at bounding box center [329, 280] width 71 height 26
type input "32"
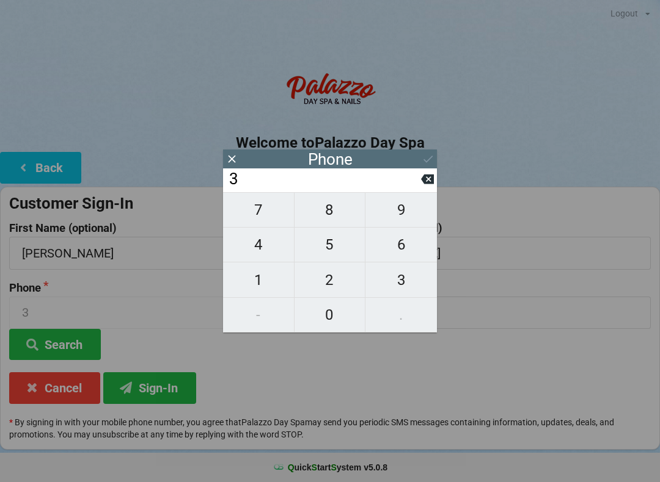
type input "32"
click at [261, 278] on span "1" at bounding box center [258, 280] width 71 height 26
type input "321"
click at [266, 213] on span "7" at bounding box center [258, 210] width 71 height 26
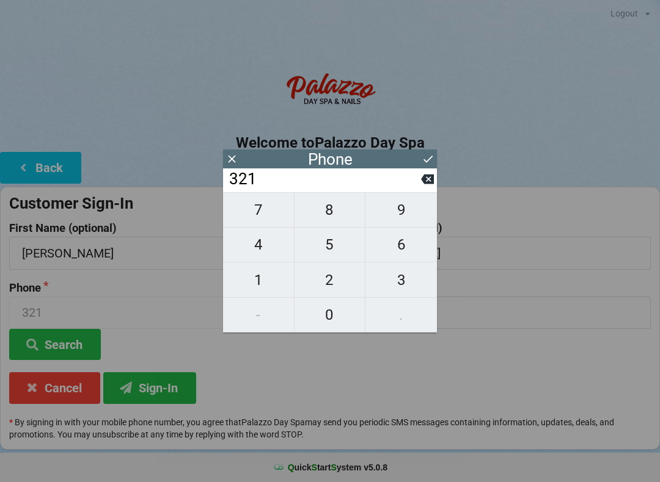
type input "3217"
click at [255, 248] on span "4" at bounding box center [258, 245] width 71 height 26
type input "32174"
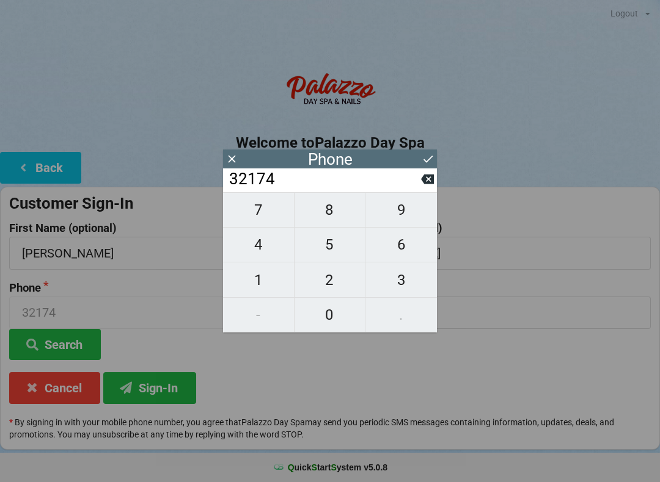
click at [334, 246] on span "5" at bounding box center [329, 245] width 71 height 26
type input "321745"
click at [335, 252] on span "5" at bounding box center [329, 245] width 71 height 26
type input "3217455"
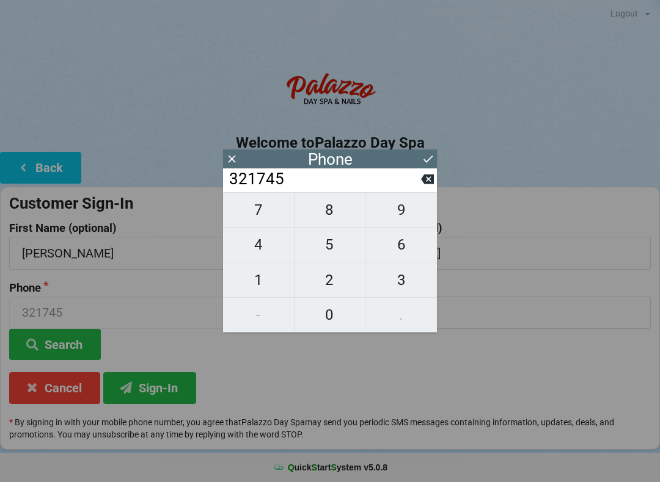
type input "3217455"
click at [324, 286] on span "2" at bounding box center [329, 280] width 71 height 26
type input "32174552"
click at [341, 244] on span "5" at bounding box center [329, 245] width 71 height 26
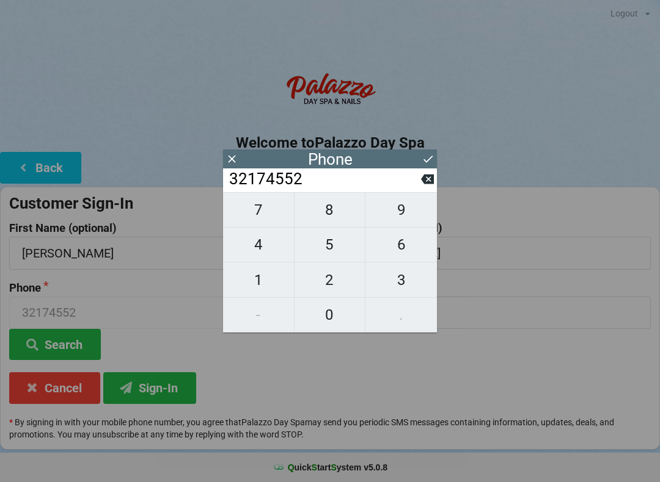
type input "321745525"
click at [421, 242] on span "6" at bounding box center [400, 245] width 71 height 26
type input "3217455256"
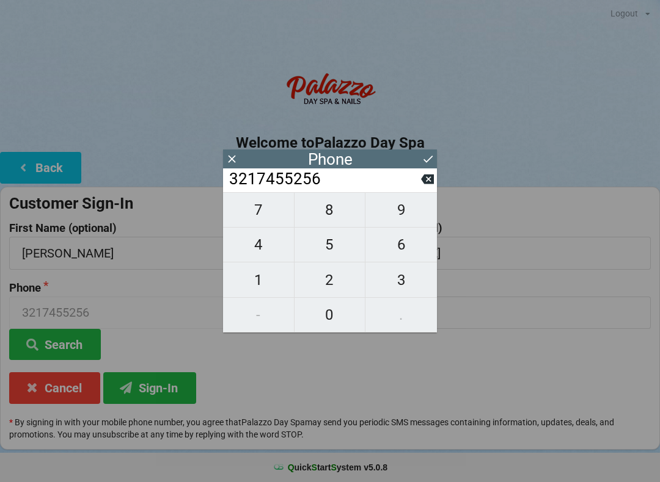
click at [170, 391] on button "Sign-In" at bounding box center [149, 388] width 93 height 31
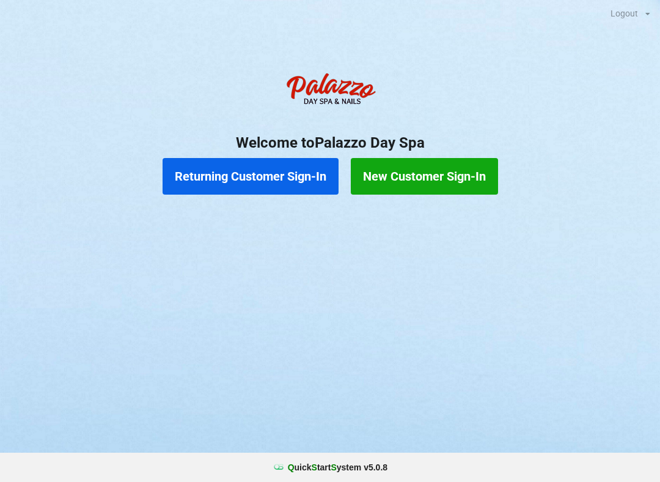
click at [443, 181] on button "New Customer Sign-In" at bounding box center [424, 176] width 147 height 37
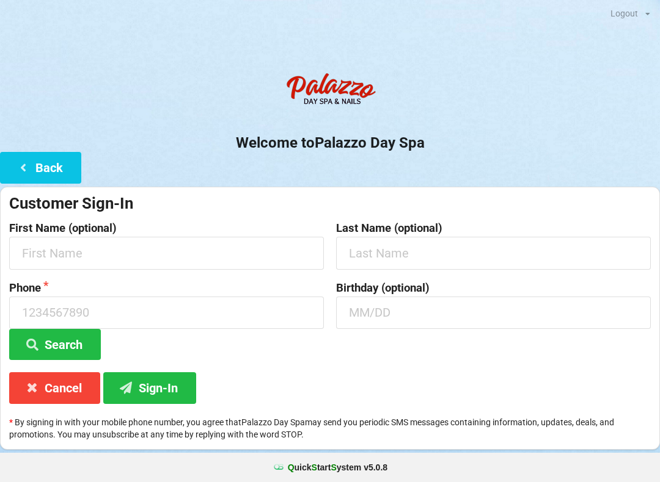
click at [413, 376] on div "Customer Sign-In First Name (optional) Last Name (optional) Phone Search Birthd…" at bounding box center [330, 318] width 660 height 263
click at [394, 304] on input "text" at bounding box center [493, 313] width 315 height 32
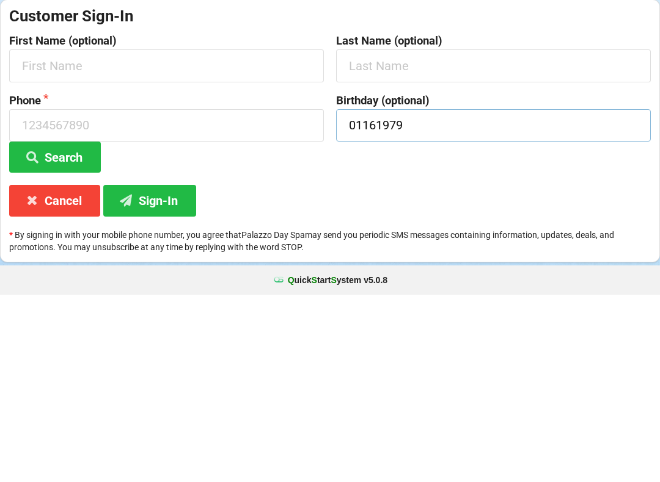
type input "01161979"
click at [386, 237] on input "text" at bounding box center [493, 253] width 315 height 32
type input "[PERSON_NAME]"
click at [79, 237] on input "text" at bounding box center [166, 253] width 315 height 32
type input "[PERSON_NAME]"
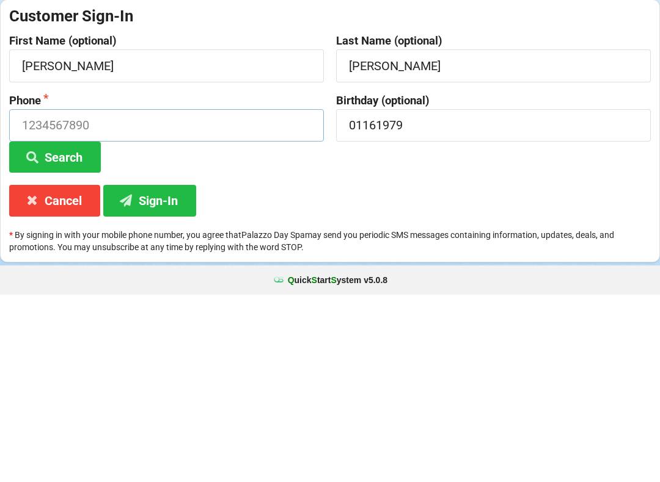
click at [115, 297] on input at bounding box center [166, 313] width 315 height 32
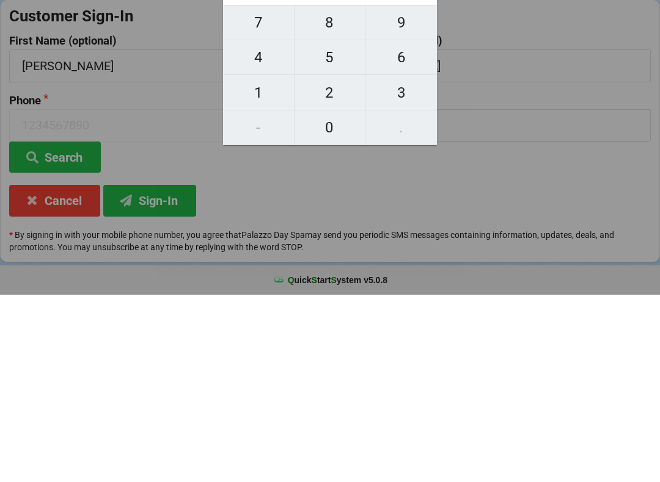
click at [395, 280] on button "3" at bounding box center [400, 280] width 71 height 35
type input "3"
click at [337, 274] on span "2" at bounding box center [329, 280] width 71 height 26
type input "32"
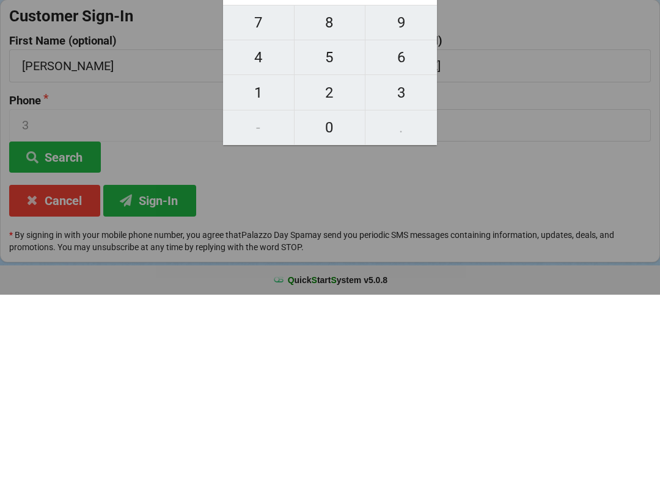
type input "32"
click at [266, 282] on button "1" at bounding box center [258, 280] width 71 height 35
type input "321"
click at [267, 213] on span "7" at bounding box center [258, 210] width 71 height 26
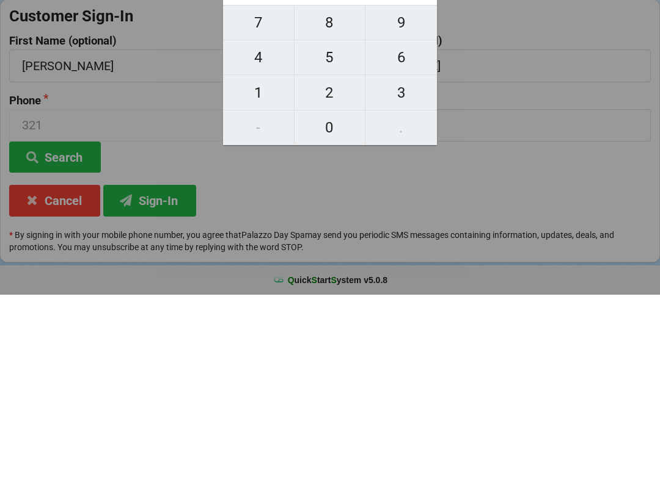
type input "3217"
click at [263, 263] on button "1" at bounding box center [258, 280] width 71 height 35
type input "32171"
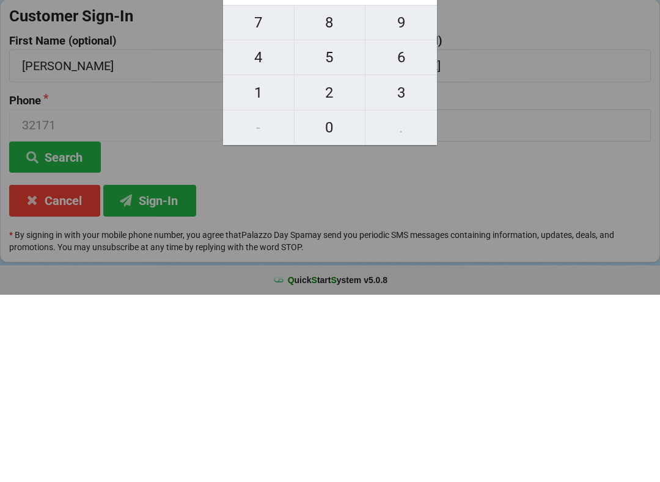
click at [335, 263] on button "2" at bounding box center [329, 280] width 71 height 35
type input "321712"
click at [337, 263] on button "2" at bounding box center [329, 280] width 71 height 35
type input "3217122"
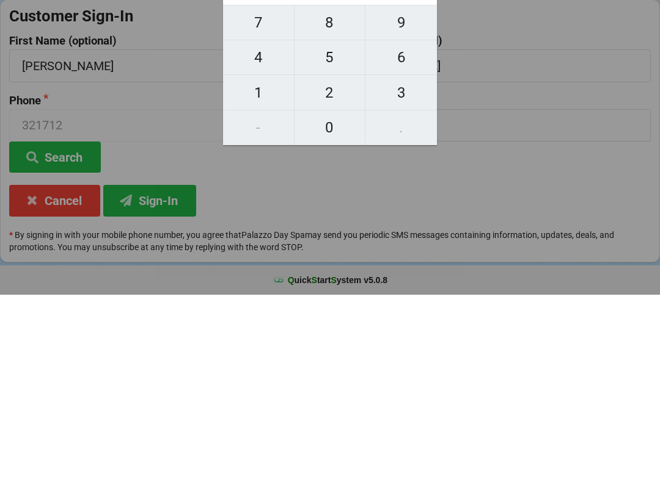
type input "3217122"
click at [338, 276] on span "2" at bounding box center [329, 280] width 71 height 26
type input "32171222"
click at [421, 192] on button "9" at bounding box center [400, 209] width 71 height 35
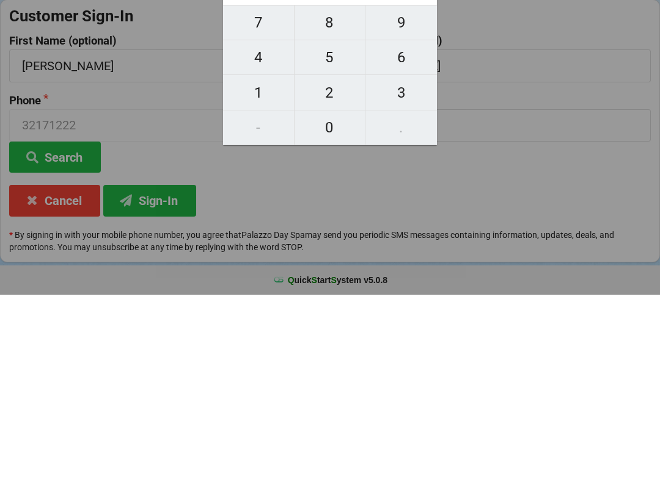
type input "321712229"
click at [420, 197] on span "9" at bounding box center [400, 210] width 71 height 26
type input "3217122299"
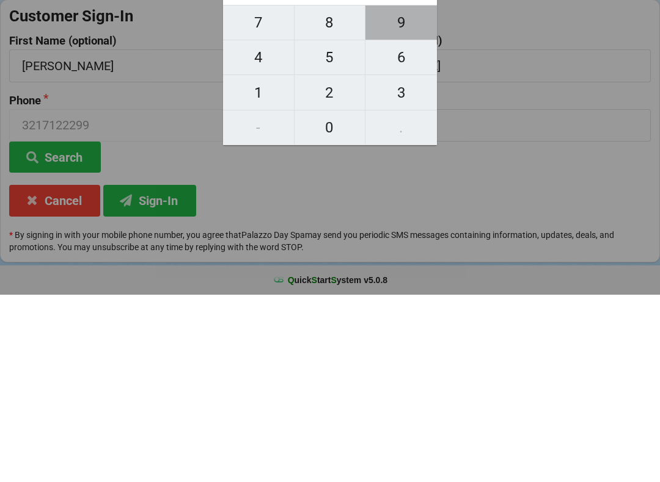
click at [426, 192] on button "9" at bounding box center [400, 209] width 71 height 35
type input "32171222999"
click at [426, 175] on button at bounding box center [427, 179] width 13 height 16
click at [420, 175] on input "3217122299" at bounding box center [324, 180] width 193 height 20
click at [421, 173] on icon at bounding box center [427, 179] width 13 height 13
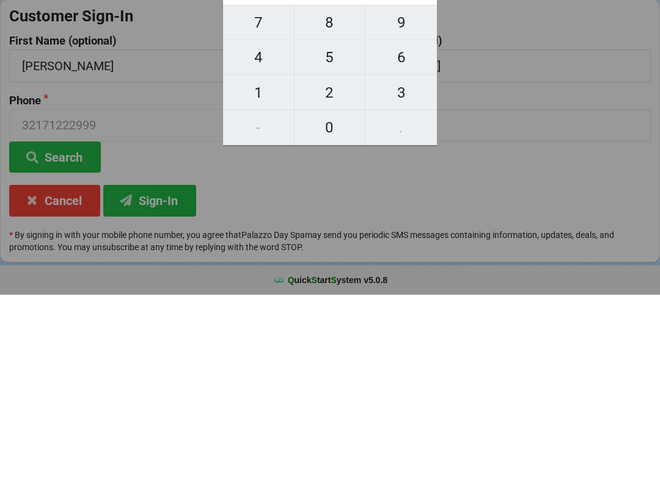
click at [423, 175] on button at bounding box center [427, 179] width 13 height 16
click at [423, 174] on button at bounding box center [427, 179] width 13 height 16
click at [421, 175] on button at bounding box center [427, 179] width 13 height 16
type input "32171"
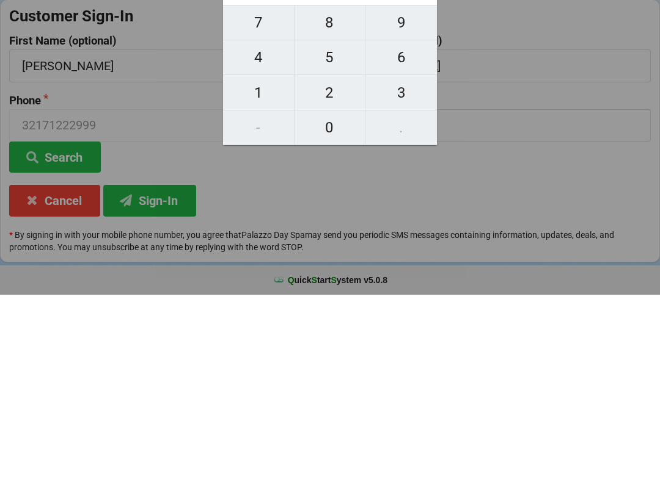
click at [418, 180] on input "32171" at bounding box center [324, 180] width 193 height 20
click at [414, 176] on input "32171" at bounding box center [324, 180] width 193 height 20
click at [413, 174] on input "32171" at bounding box center [324, 180] width 193 height 20
click at [409, 175] on input "32171" at bounding box center [324, 180] width 193 height 20
click at [409, 172] on input "32171" at bounding box center [324, 180] width 193 height 20
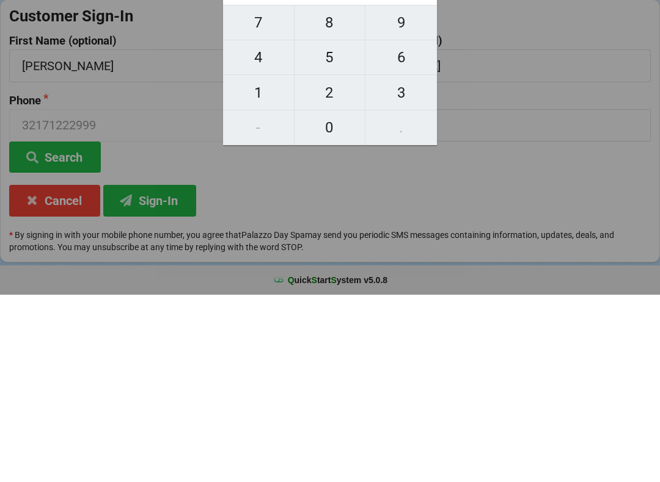
click at [411, 172] on input "32171" at bounding box center [324, 180] width 193 height 20
click at [412, 172] on input "32171" at bounding box center [324, 180] width 193 height 20
click at [418, 177] on input "32171" at bounding box center [324, 180] width 193 height 20
click at [420, 174] on input "32171" at bounding box center [324, 180] width 193 height 20
click at [420, 180] on input "32171" at bounding box center [324, 180] width 193 height 20
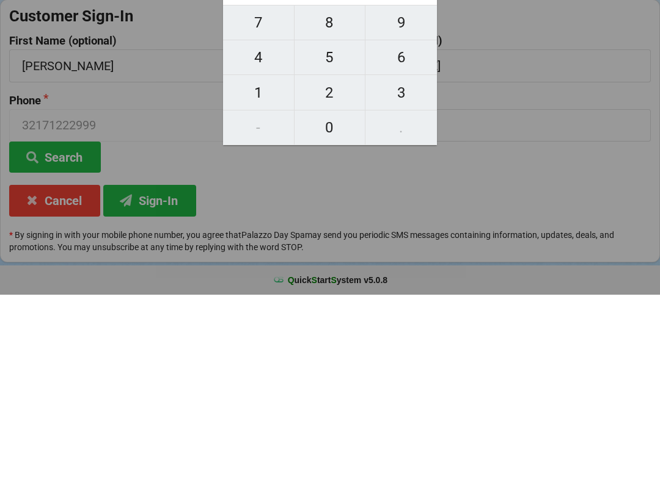
click at [423, 192] on button "9" at bounding box center [400, 209] width 71 height 35
type input "321719"
click at [420, 175] on input "321719" at bounding box center [324, 180] width 193 height 20
click at [423, 174] on button at bounding box center [427, 179] width 13 height 16
click at [431, 192] on button "9" at bounding box center [400, 209] width 71 height 35
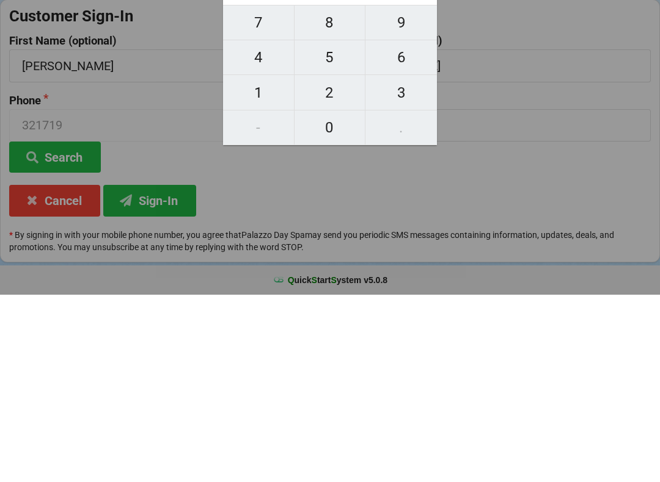
type input "321719"
click at [433, 192] on button "9" at bounding box center [400, 209] width 71 height 35
type input "3217199"
click at [422, 174] on button at bounding box center [427, 179] width 13 height 16
click at [420, 173] on input "321719" at bounding box center [324, 180] width 193 height 20
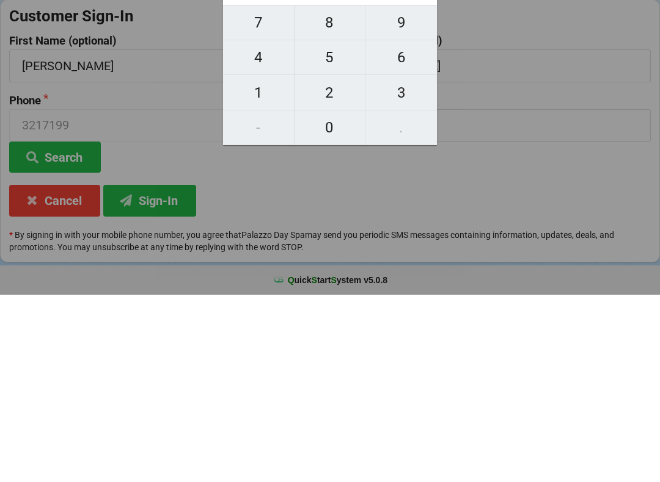
click at [424, 192] on button "9" at bounding box center [400, 209] width 71 height 35
type input "3217199"
click at [431, 192] on button "9" at bounding box center [400, 209] width 71 height 35
type input "32171999"
click at [415, 175] on input "32171999" at bounding box center [324, 180] width 193 height 20
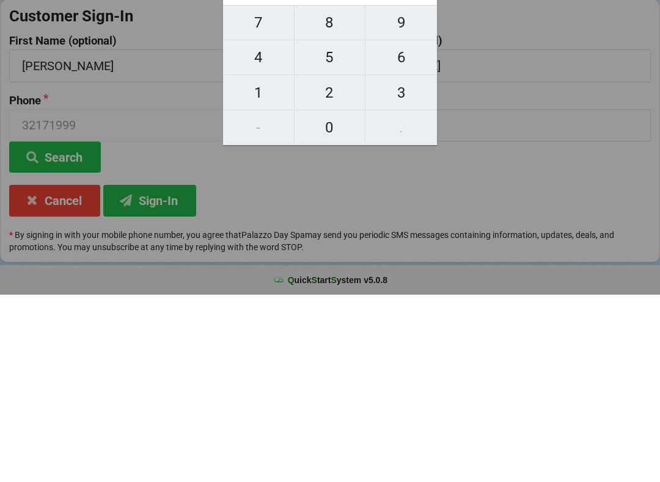
click at [419, 180] on input "32171999" at bounding box center [324, 180] width 193 height 20
click at [421, 173] on button at bounding box center [427, 179] width 13 height 16
click at [432, 192] on button "9" at bounding box center [400, 209] width 71 height 35
click at [425, 174] on button at bounding box center [427, 179] width 13 height 16
click at [420, 175] on input "3217199" at bounding box center [324, 180] width 193 height 20
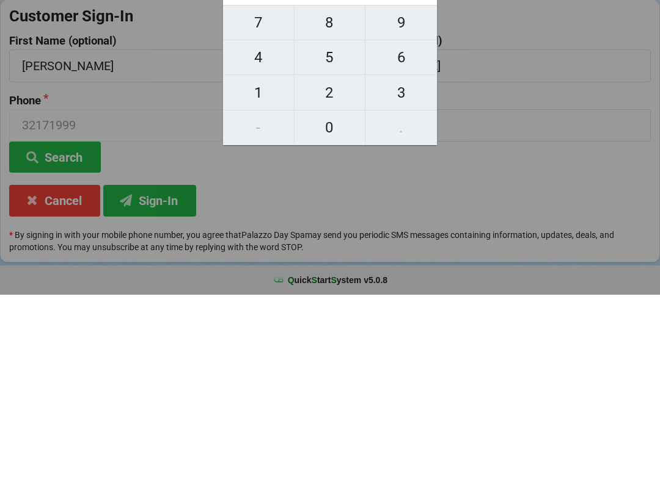
click at [418, 174] on input "3217199" at bounding box center [324, 180] width 193 height 20
click at [424, 192] on button "9" at bounding box center [400, 209] width 71 height 35
type input "32171999"
click at [425, 192] on button "9" at bounding box center [400, 209] width 71 height 35
type input "321719999"
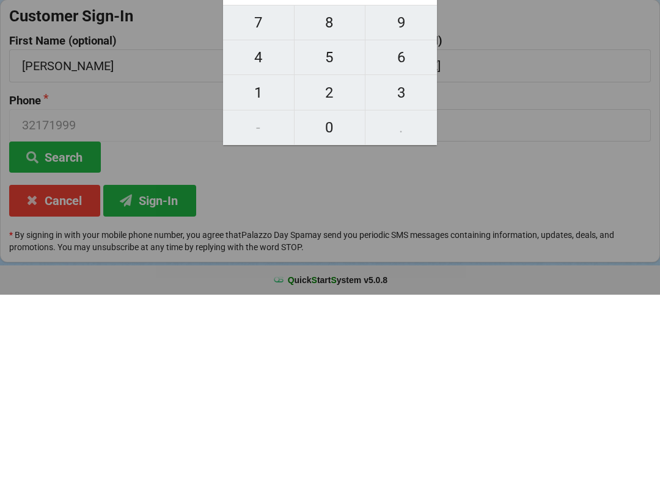
type input "321719999"
click at [423, 192] on button "9" at bounding box center [400, 209] width 71 height 35
type input "3217199999"
click at [431, 192] on button "9" at bounding box center [400, 209] width 71 height 35
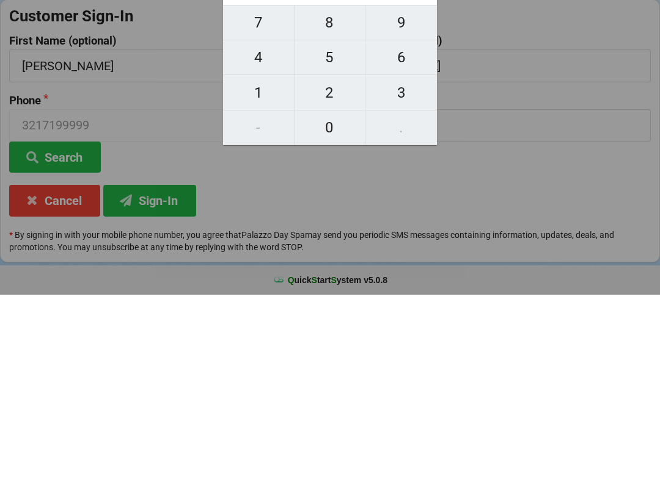
type input "32171999999"
click at [424, 192] on button "9" at bounding box center [400, 209] width 71 height 35
type input "321719999999"
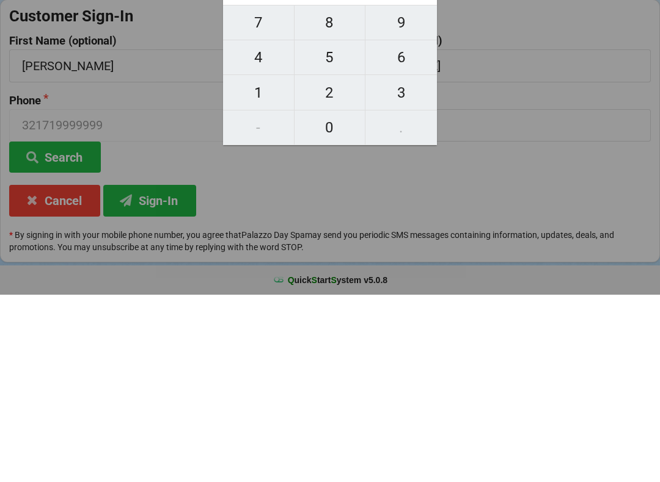
click at [423, 197] on span "9" at bounding box center [400, 210] width 71 height 26
type input "3217199999999"
click at [423, 197] on span "9" at bounding box center [400, 210] width 71 height 26
type input "32171999999999"
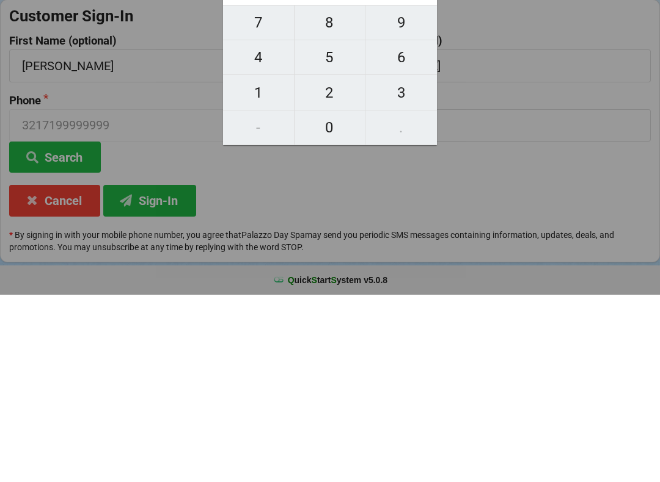
type input "32171999999999"
click at [425, 197] on span "9" at bounding box center [400, 210] width 71 height 26
type input "321719999999999"
click at [418, 180] on input "321719999999999" at bounding box center [324, 180] width 193 height 20
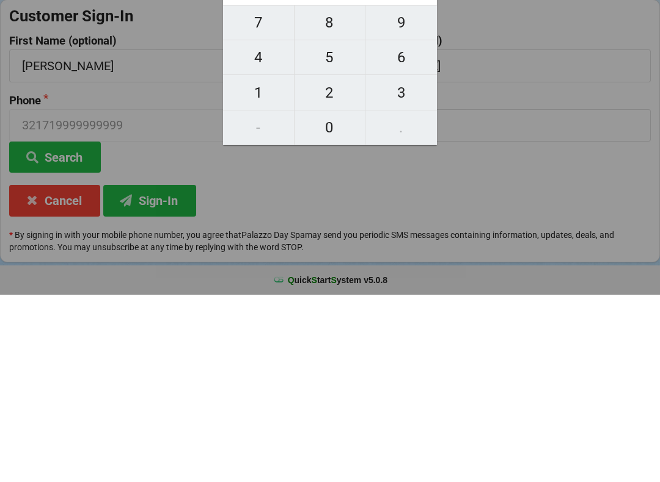
click at [420, 197] on span "9" at bounding box center [400, 210] width 71 height 26
type input "3217199999999999"
click at [430, 192] on button "9" at bounding box center [400, 209] width 71 height 35
type input "32171999999999999"
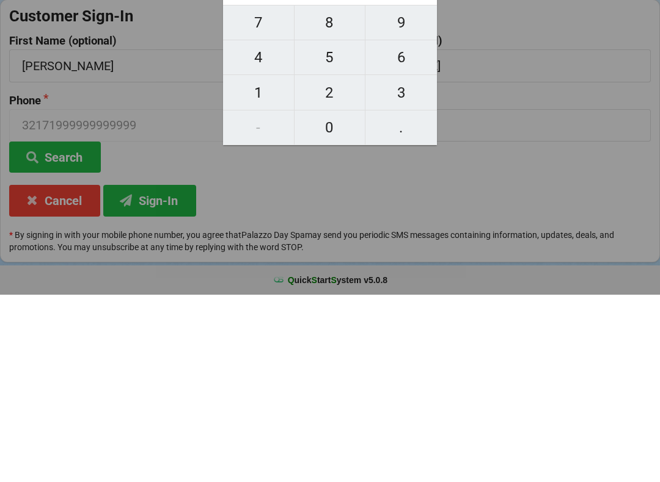
type input "32171999999999999"
click at [430, 192] on button "9" at bounding box center [400, 209] width 71 height 35
type input "321719999999999999"
click at [428, 192] on button "9" at bounding box center [400, 209] width 71 height 35
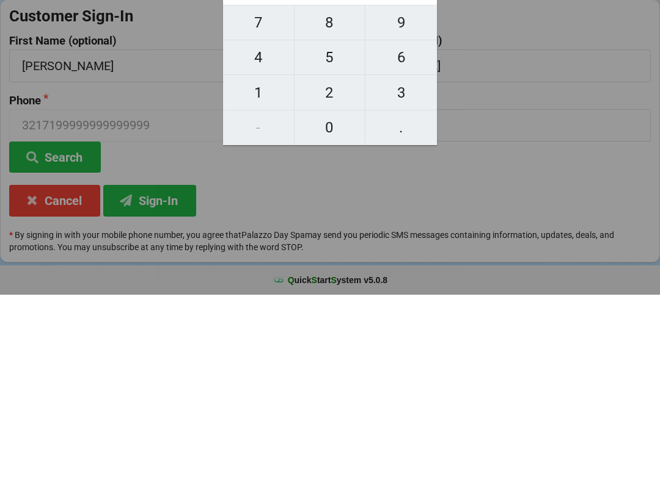
click at [429, 174] on button at bounding box center [427, 179] width 13 height 16
click at [426, 192] on button "9" at bounding box center [400, 209] width 71 height 35
click at [428, 192] on button "9" at bounding box center [400, 209] width 71 height 35
click at [486, 160] on div "Welcome to Palazzo Day Spa Back Customer Sign-In First Name (optional) [PERSON_…" at bounding box center [330, 259] width 660 height 384
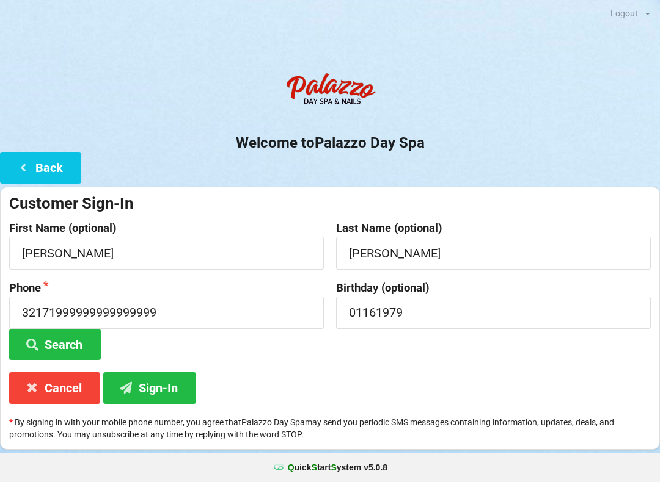
click at [26, 181] on button "Back" at bounding box center [40, 167] width 81 height 31
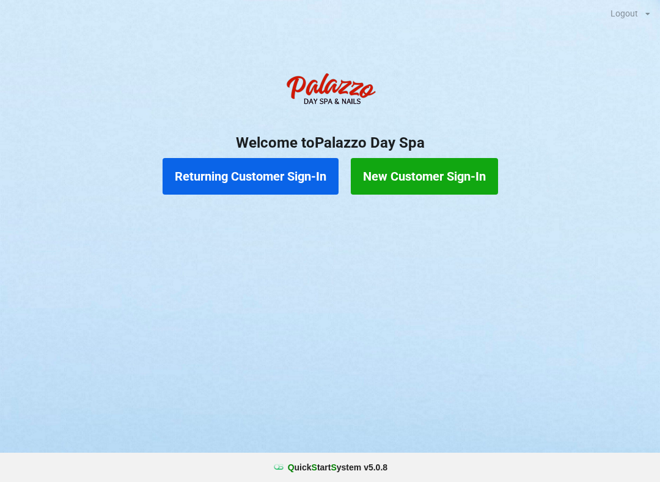
click at [411, 191] on button "New Customer Sign-In" at bounding box center [424, 176] width 147 height 37
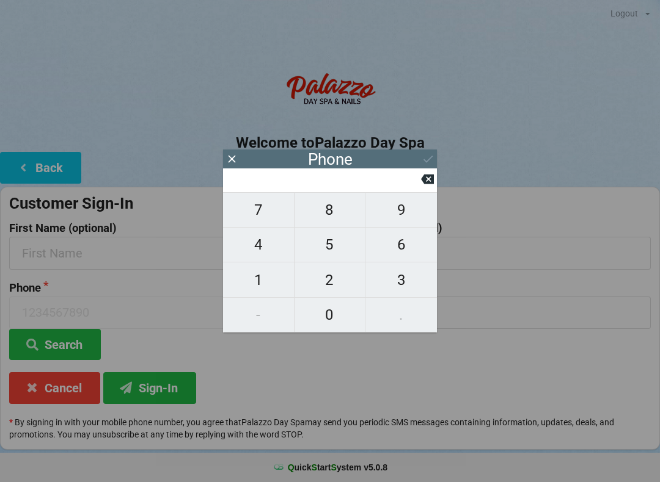
click at [412, 276] on span "3" at bounding box center [400, 280] width 71 height 26
click at [324, 282] on span "2" at bounding box center [329, 280] width 71 height 26
click at [247, 278] on span "1" at bounding box center [258, 280] width 71 height 26
click at [266, 214] on span "7" at bounding box center [258, 210] width 71 height 26
click at [263, 248] on span "4" at bounding box center [258, 245] width 71 height 26
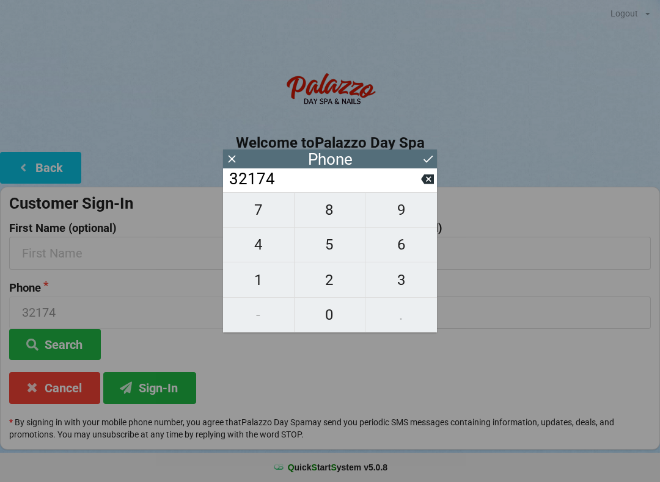
click at [326, 253] on span "5" at bounding box center [329, 245] width 71 height 26
click at [332, 252] on span "5" at bounding box center [329, 245] width 71 height 26
click at [327, 283] on span "2" at bounding box center [329, 280] width 71 height 26
click at [337, 242] on span "5" at bounding box center [329, 245] width 71 height 26
click at [405, 250] on span "6" at bounding box center [400, 245] width 71 height 26
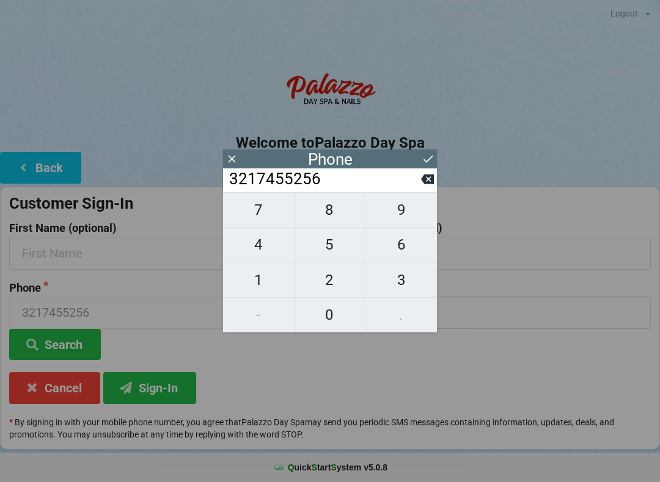
click at [48, 343] on button "Search" at bounding box center [55, 344] width 92 height 31
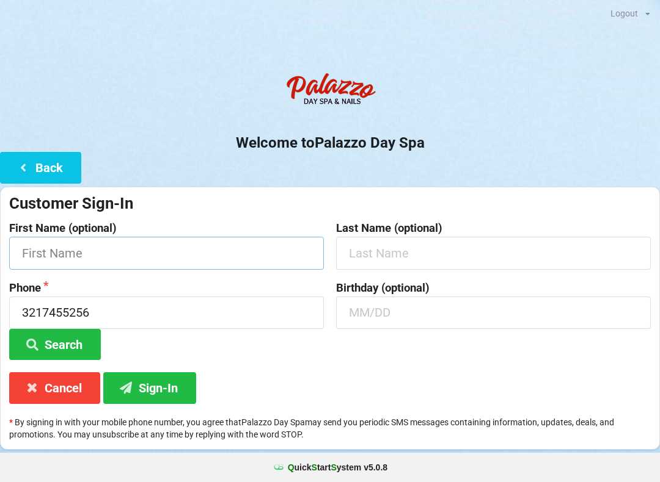
click at [87, 239] on input "text" at bounding box center [166, 253] width 315 height 32
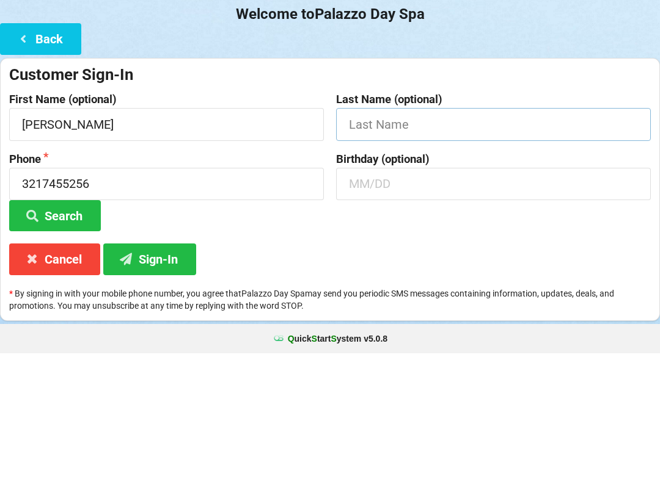
click at [388, 237] on input "text" at bounding box center [493, 253] width 315 height 32
click at [373, 297] on input "text" at bounding box center [493, 313] width 315 height 32
click at [64, 329] on button "Search" at bounding box center [55, 344] width 92 height 31
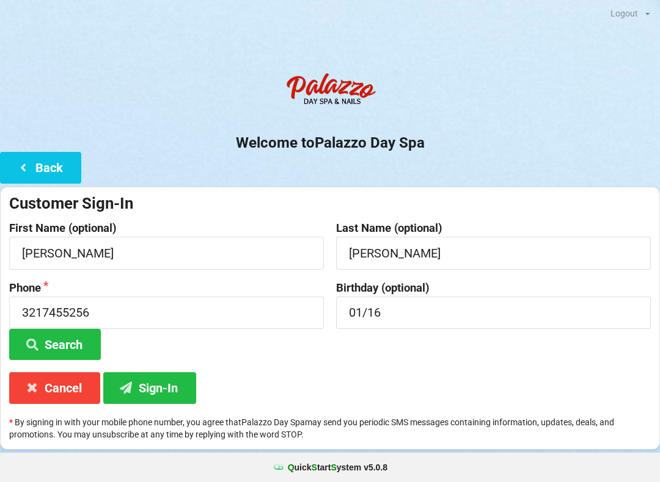
click at [160, 384] on button "Sign-In" at bounding box center [149, 388] width 93 height 31
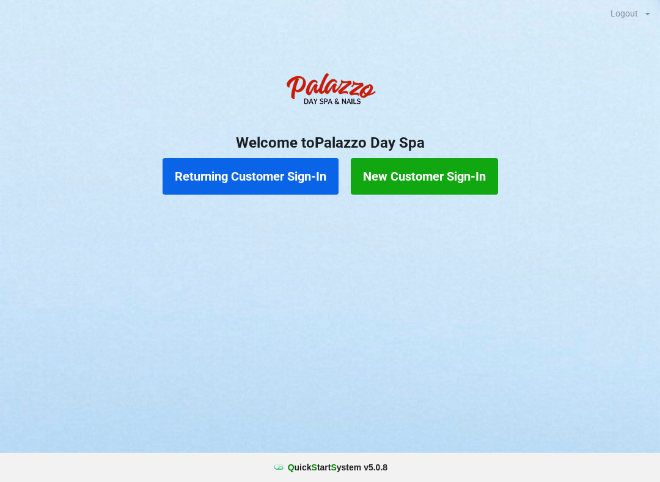
click at [205, 174] on button "Returning Customer Sign-In" at bounding box center [250, 176] width 176 height 37
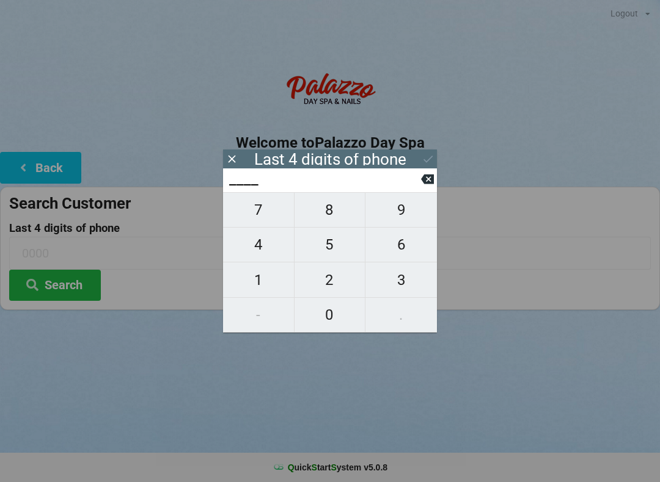
click at [261, 222] on span "7" at bounding box center [258, 210] width 71 height 26
click at [333, 320] on span "0" at bounding box center [329, 315] width 71 height 26
click at [398, 280] on span "3" at bounding box center [400, 280] width 71 height 26
click at [260, 216] on span "7" at bounding box center [258, 210] width 71 height 26
